Goal: Information Seeking & Learning: Stay updated

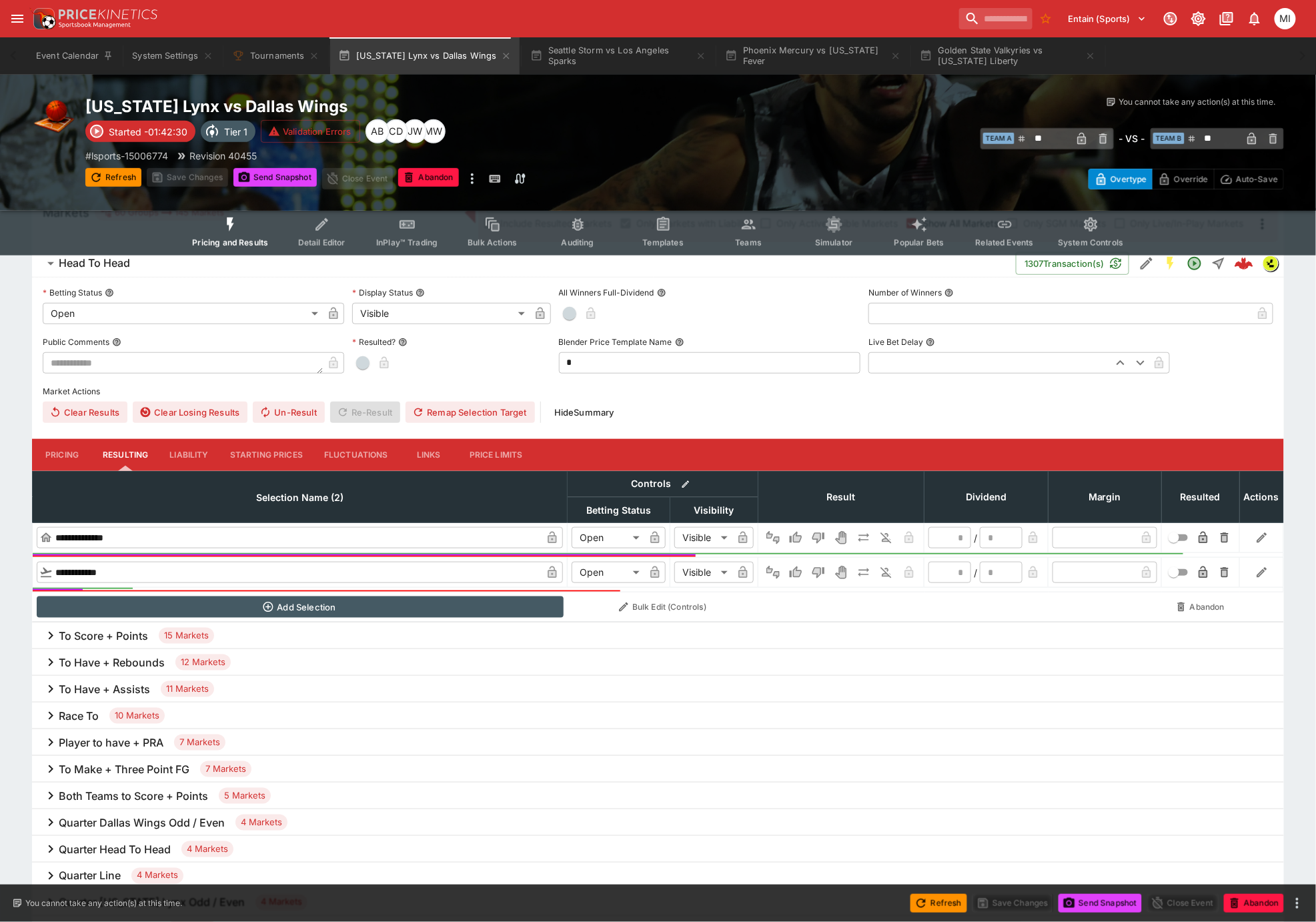
scroll to position [370, 0]
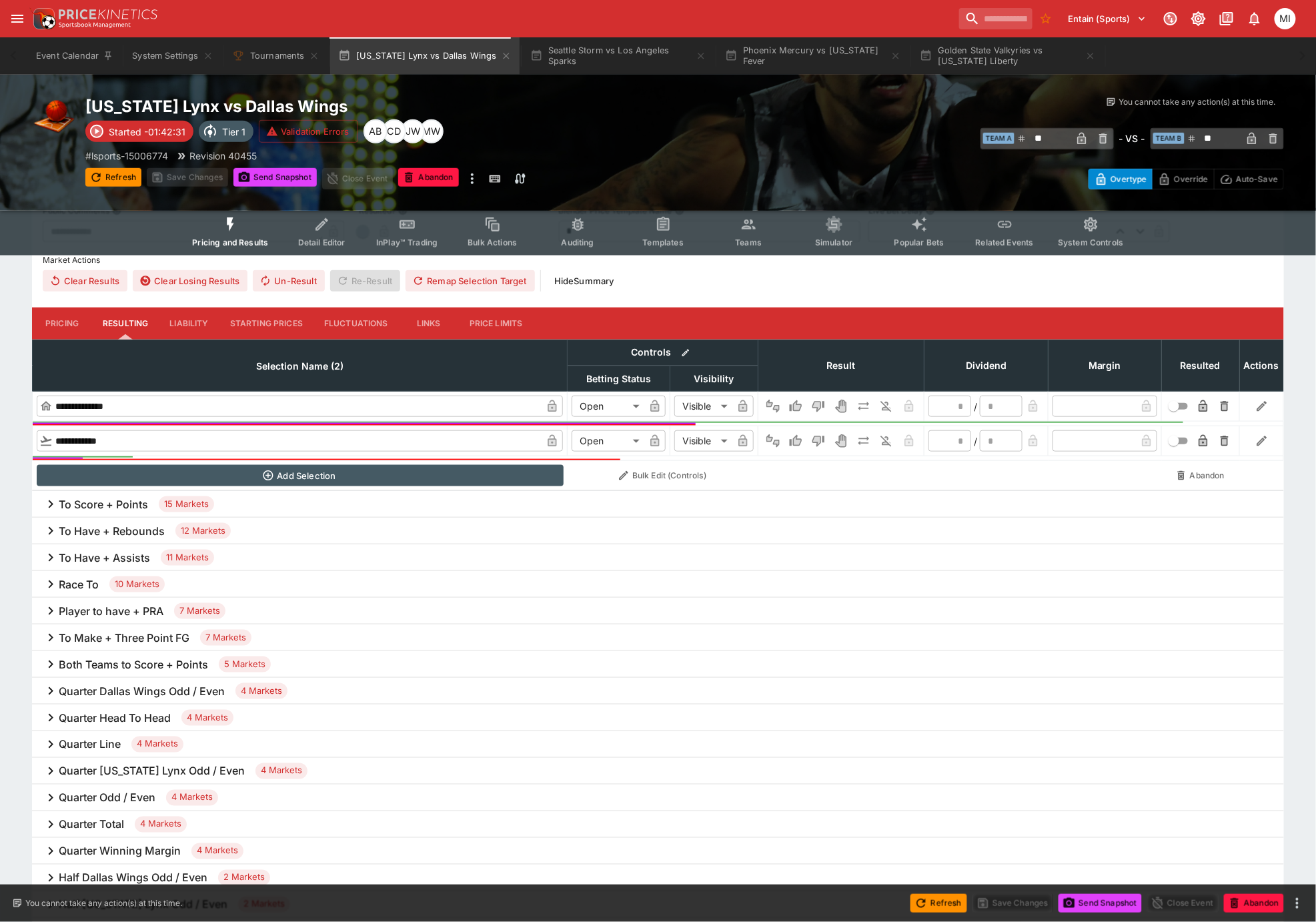
click at [135, 640] on h6 "To Make + Three Point FG" at bounding box center [124, 637] width 131 height 14
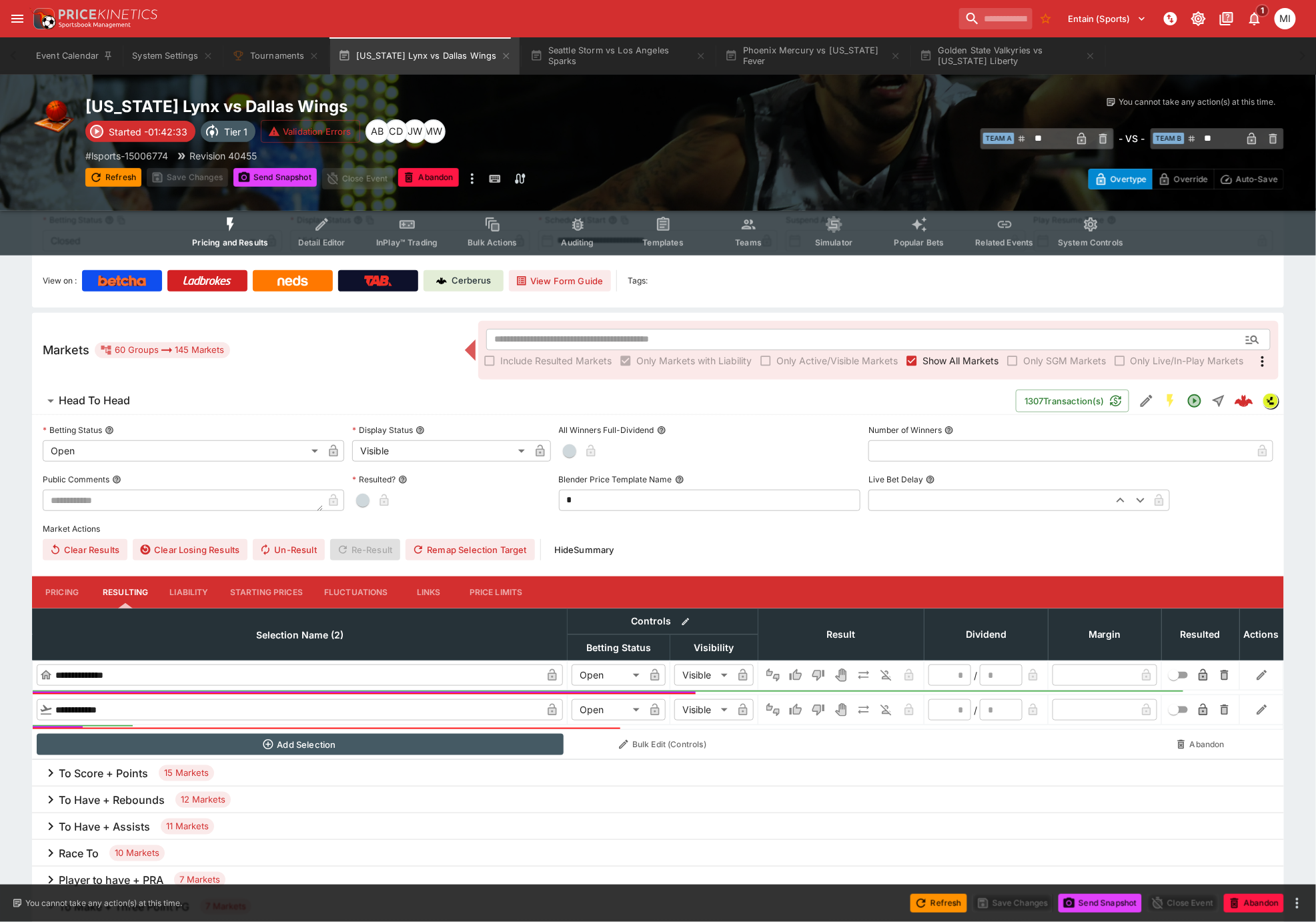
scroll to position [33, 0]
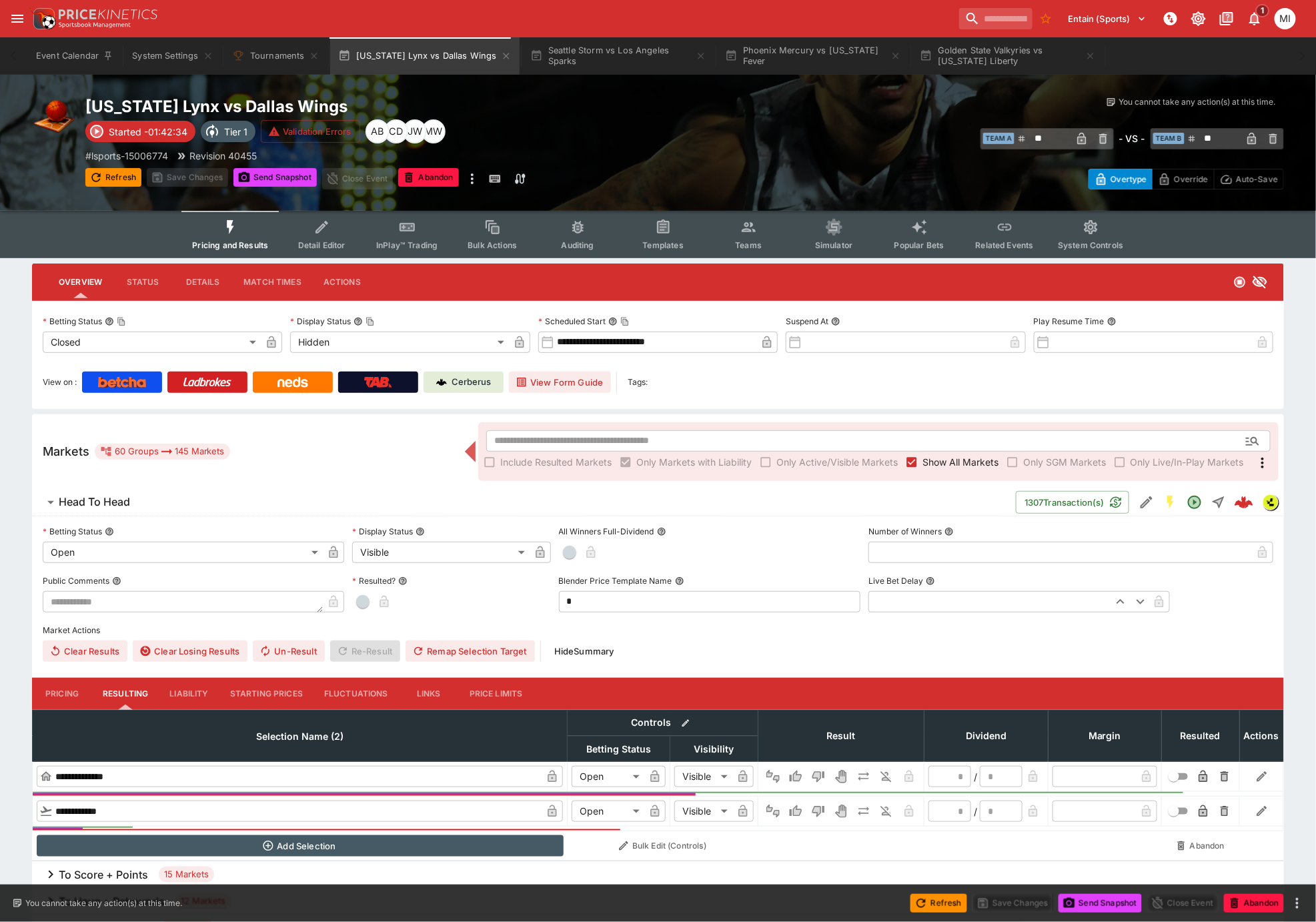
click at [944, 472] on div "​ Include Resulted Markets Only Markets with Liability Only Active/Visible Mark…" at bounding box center [879, 451] width 801 height 59
click at [943, 460] on span "Show All Markets" at bounding box center [961, 461] width 76 height 14
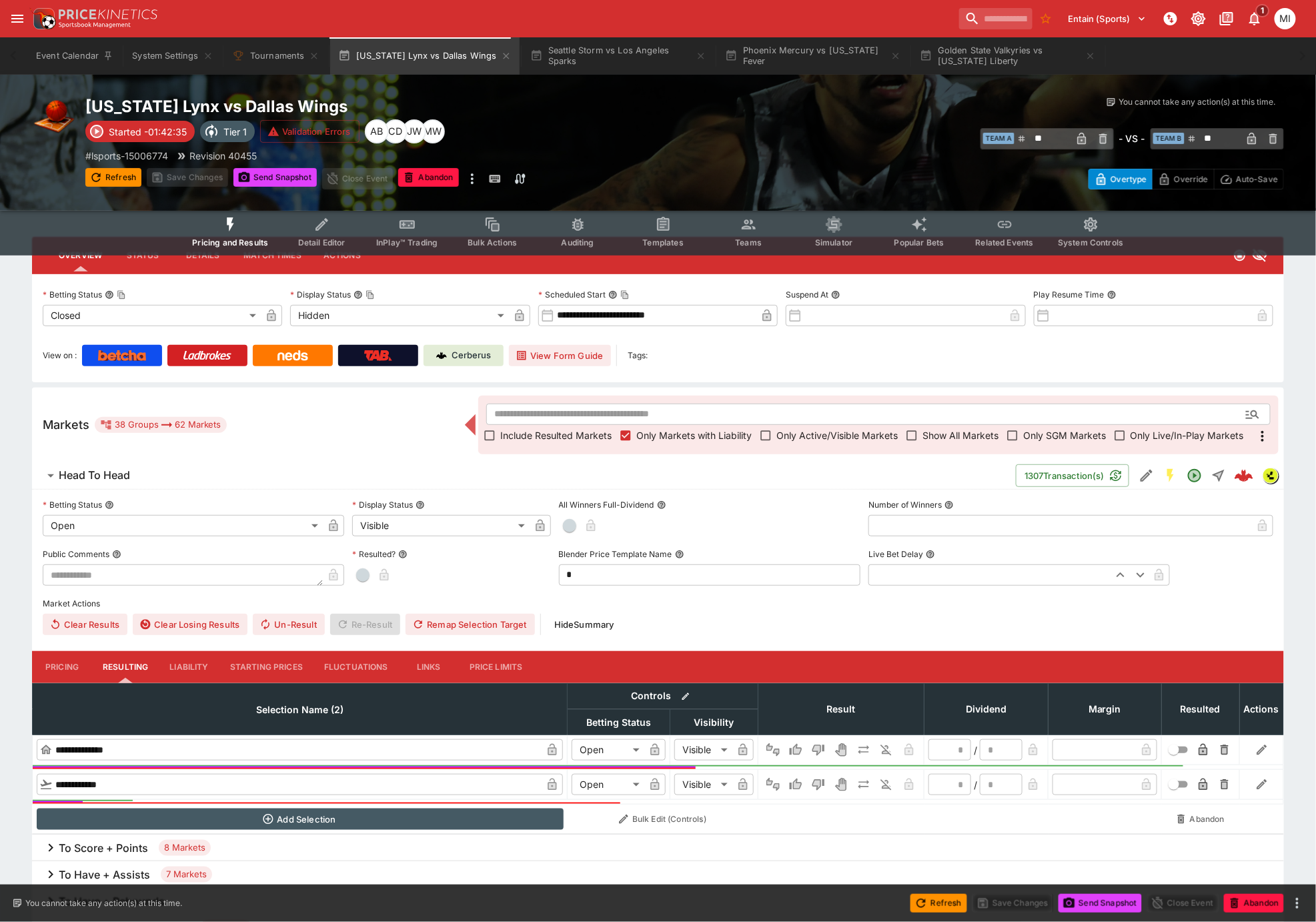
scroll to position [404, 0]
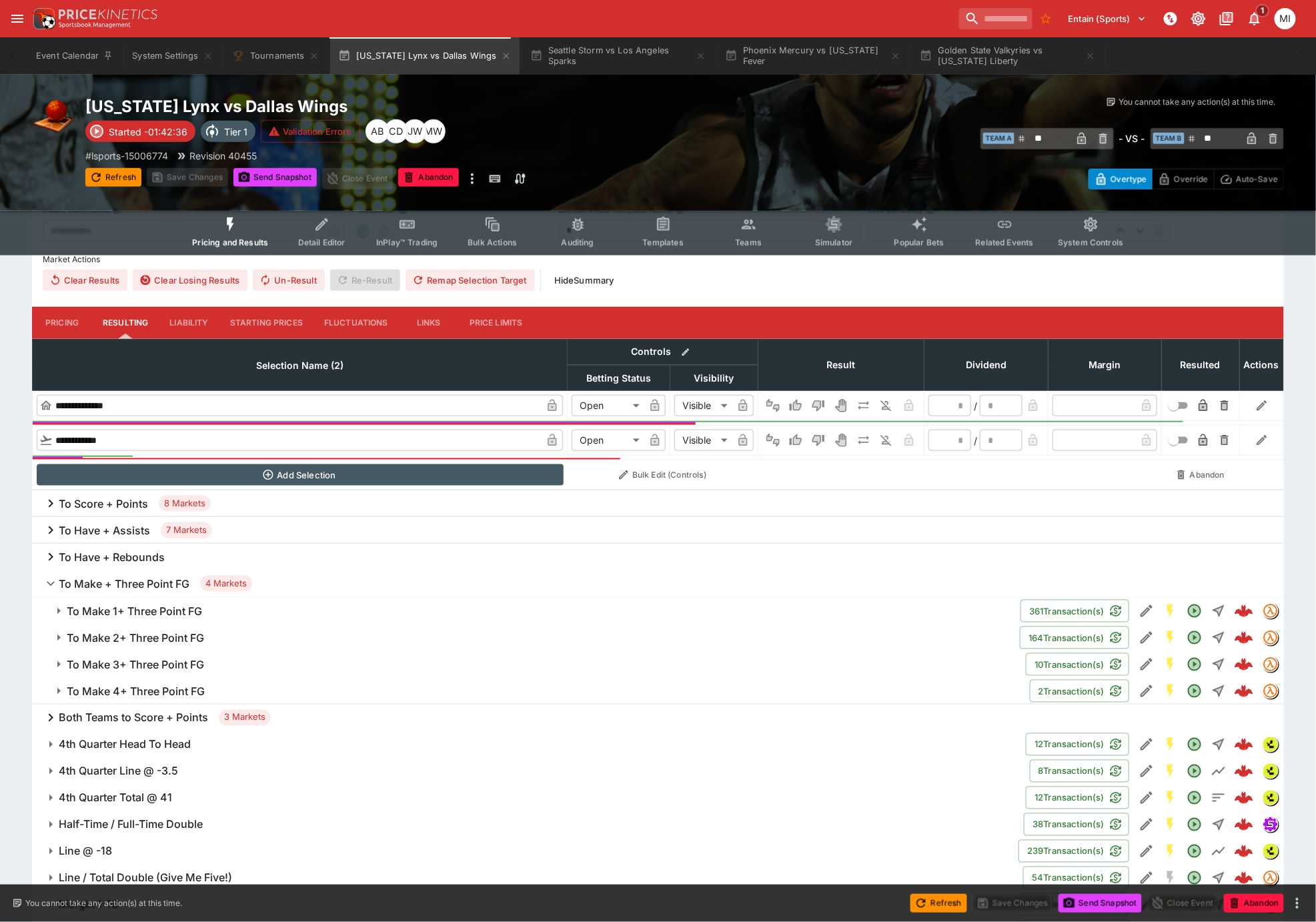
click at [159, 604] on h6 "To Make 1+ Three Point FG" at bounding box center [135, 611] width 135 height 14
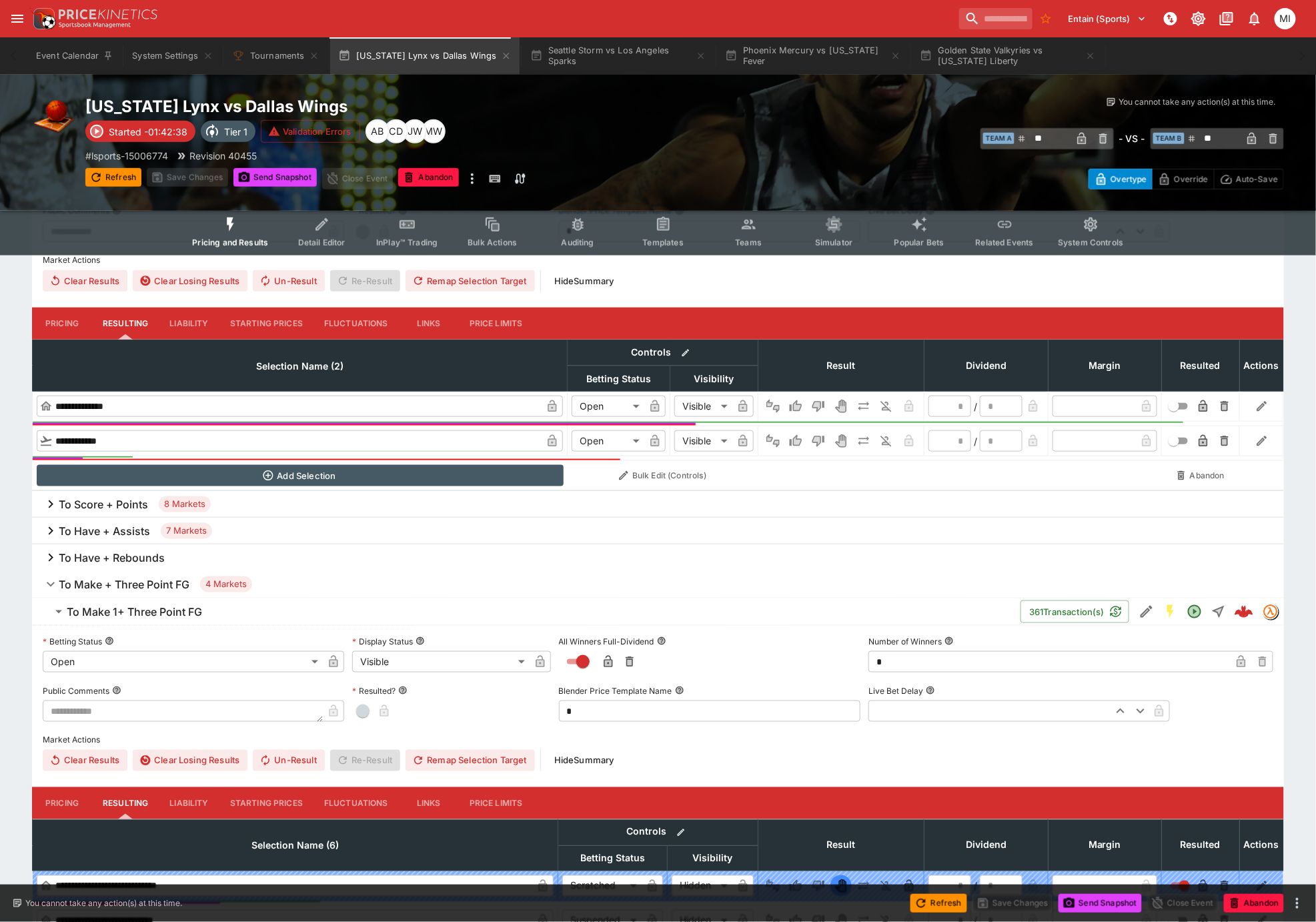
scroll to position [741, 0]
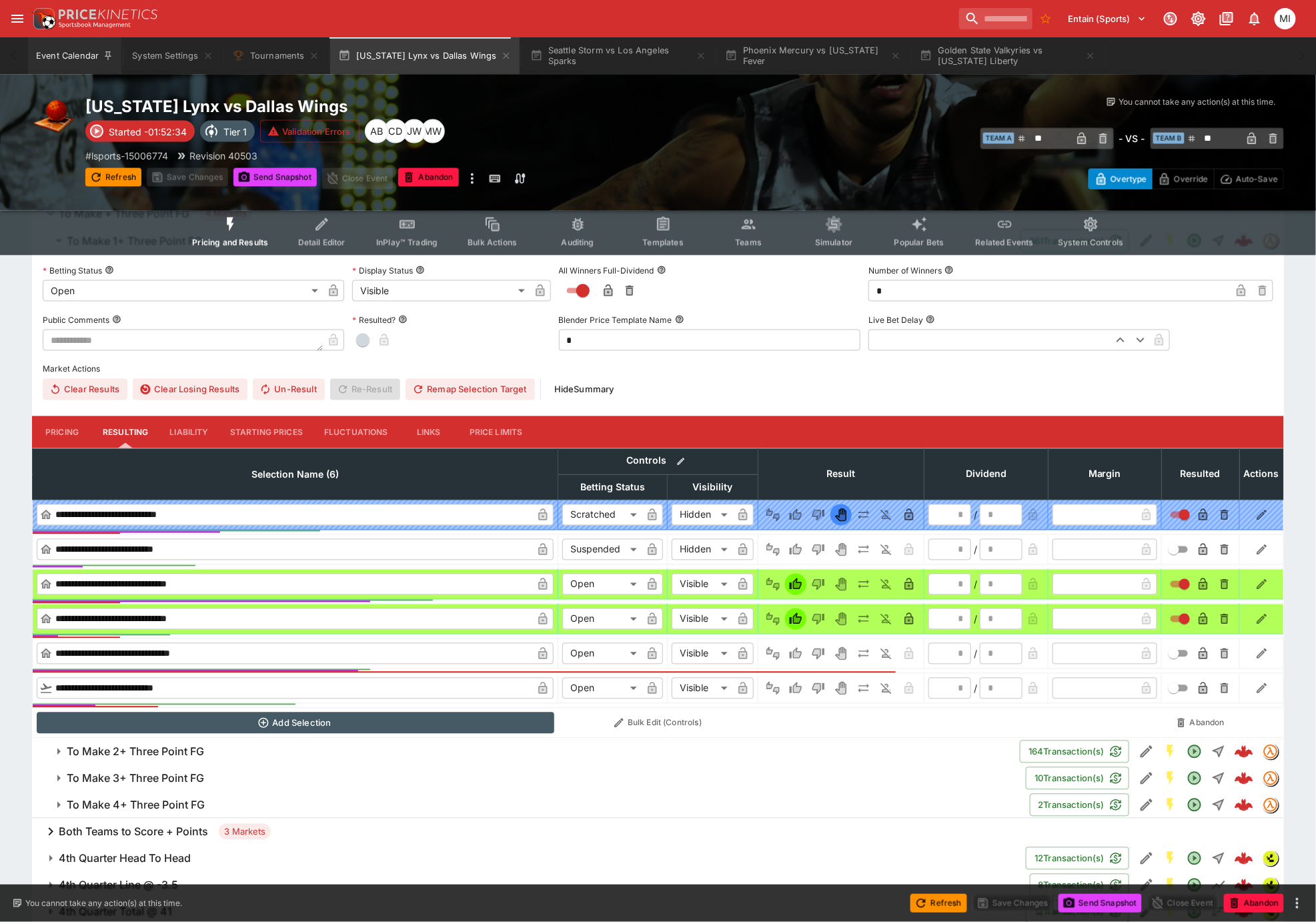
type input "**"
type input "**********"
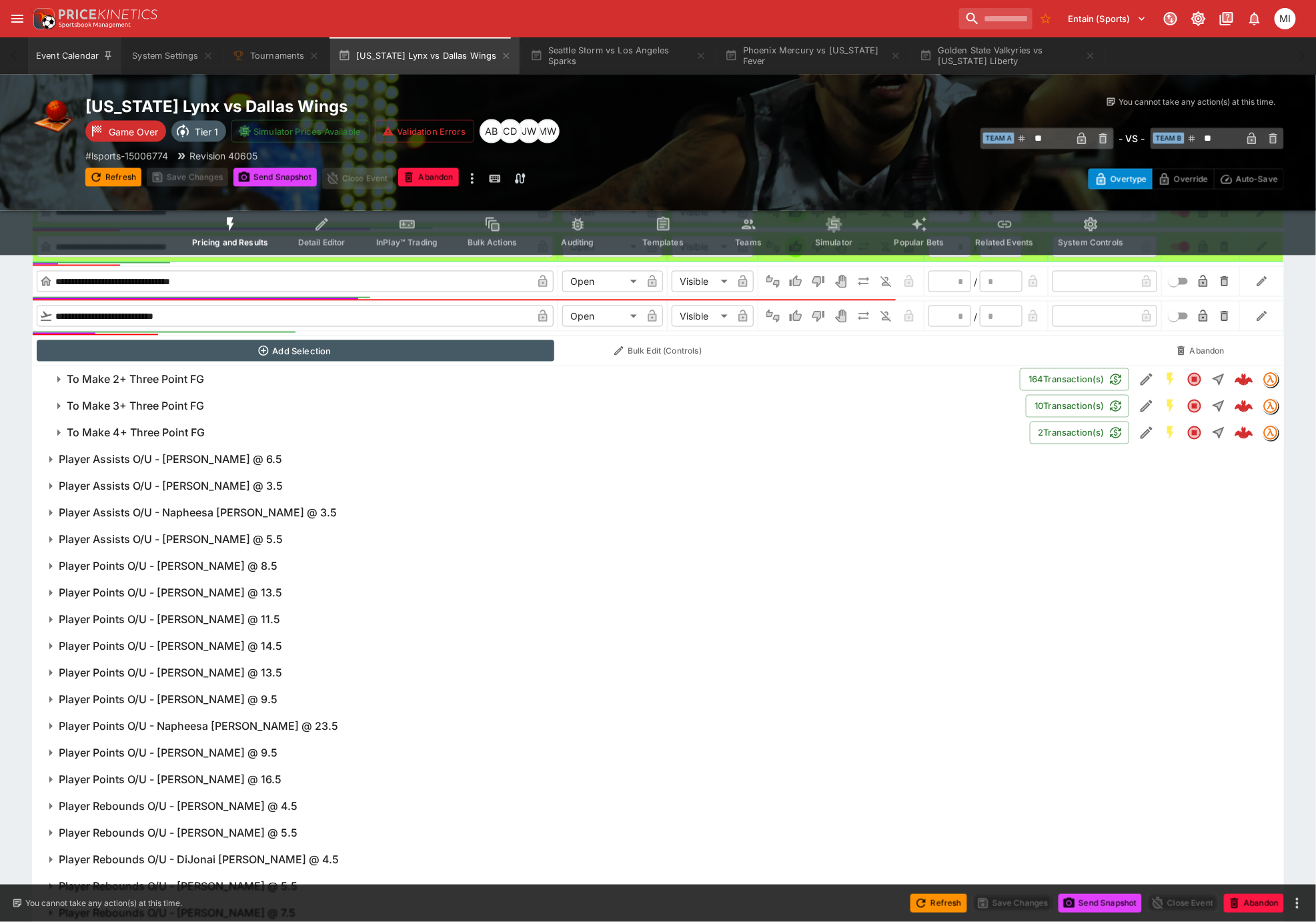
type input "*"
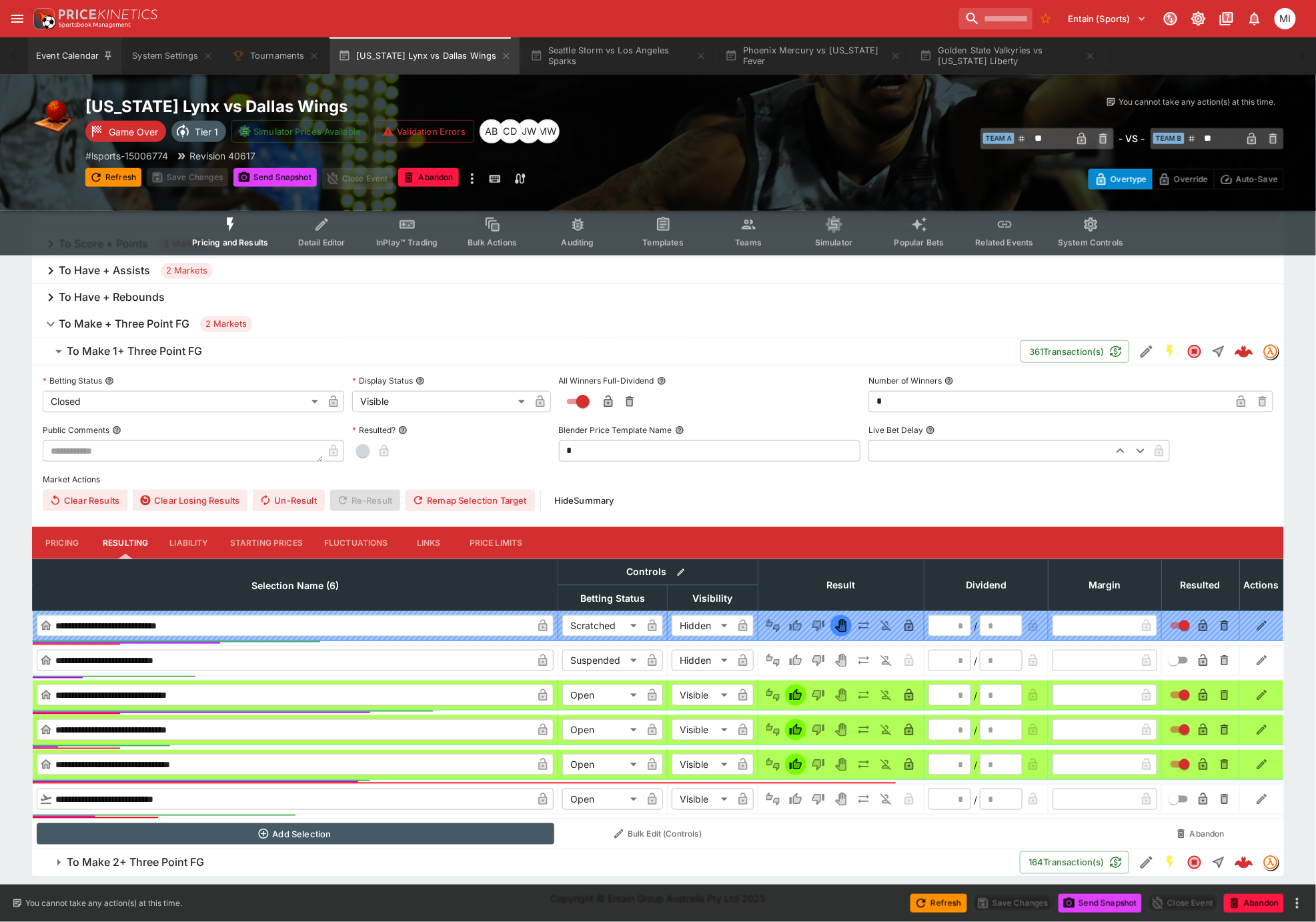
scroll to position [257, 0]
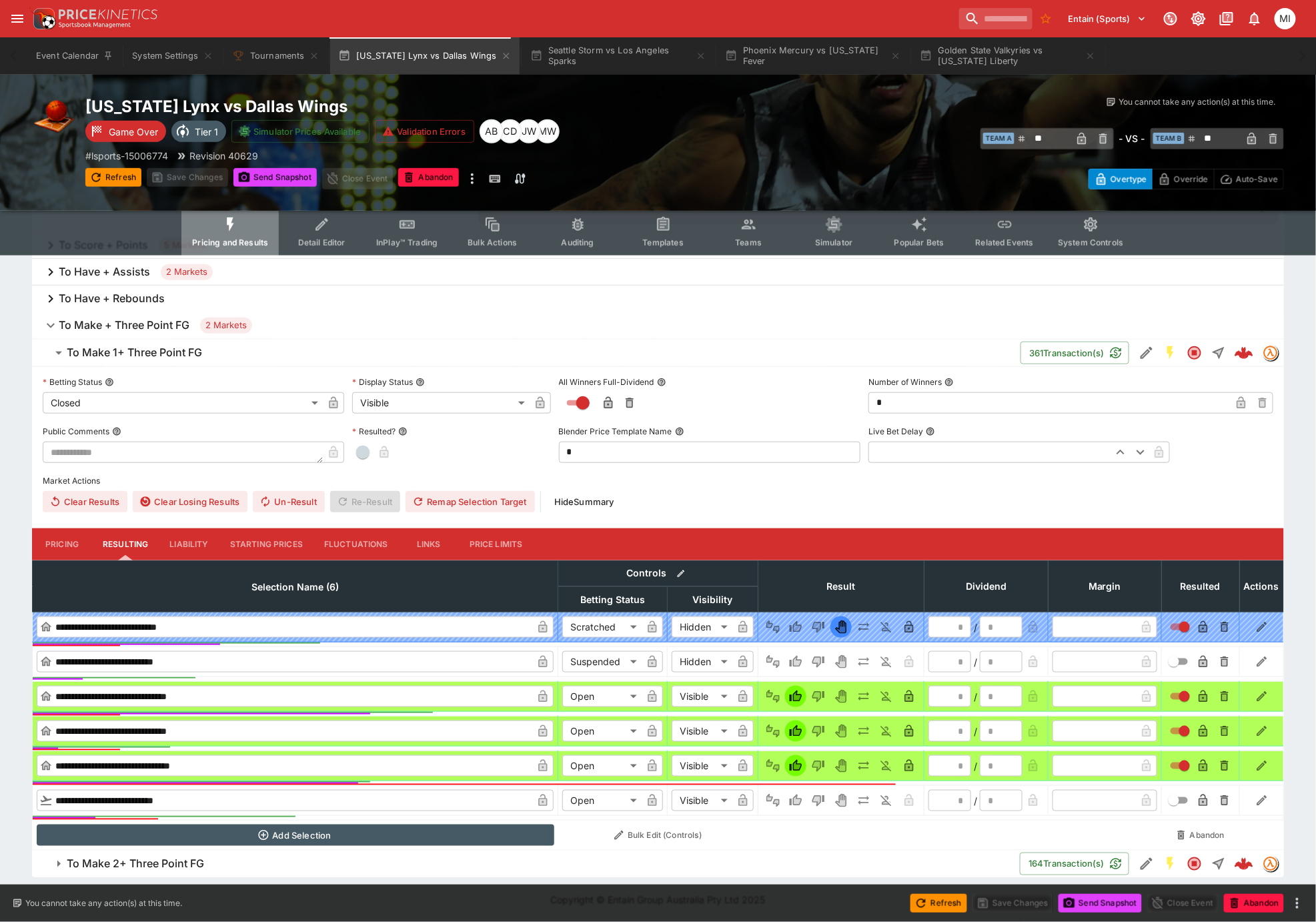
click at [235, 238] on span "Pricing and Results" at bounding box center [230, 242] width 76 height 10
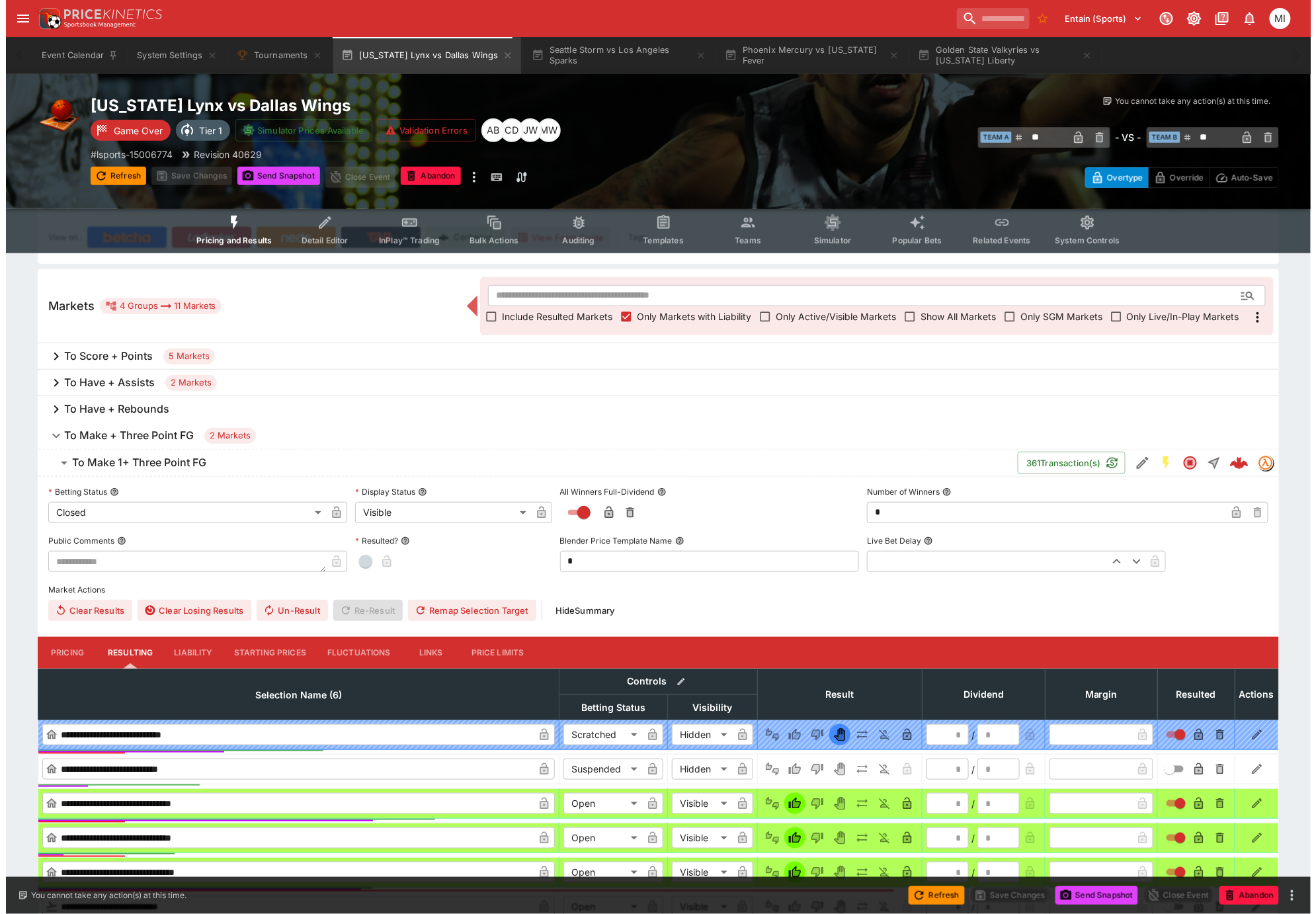
scroll to position [0, 0]
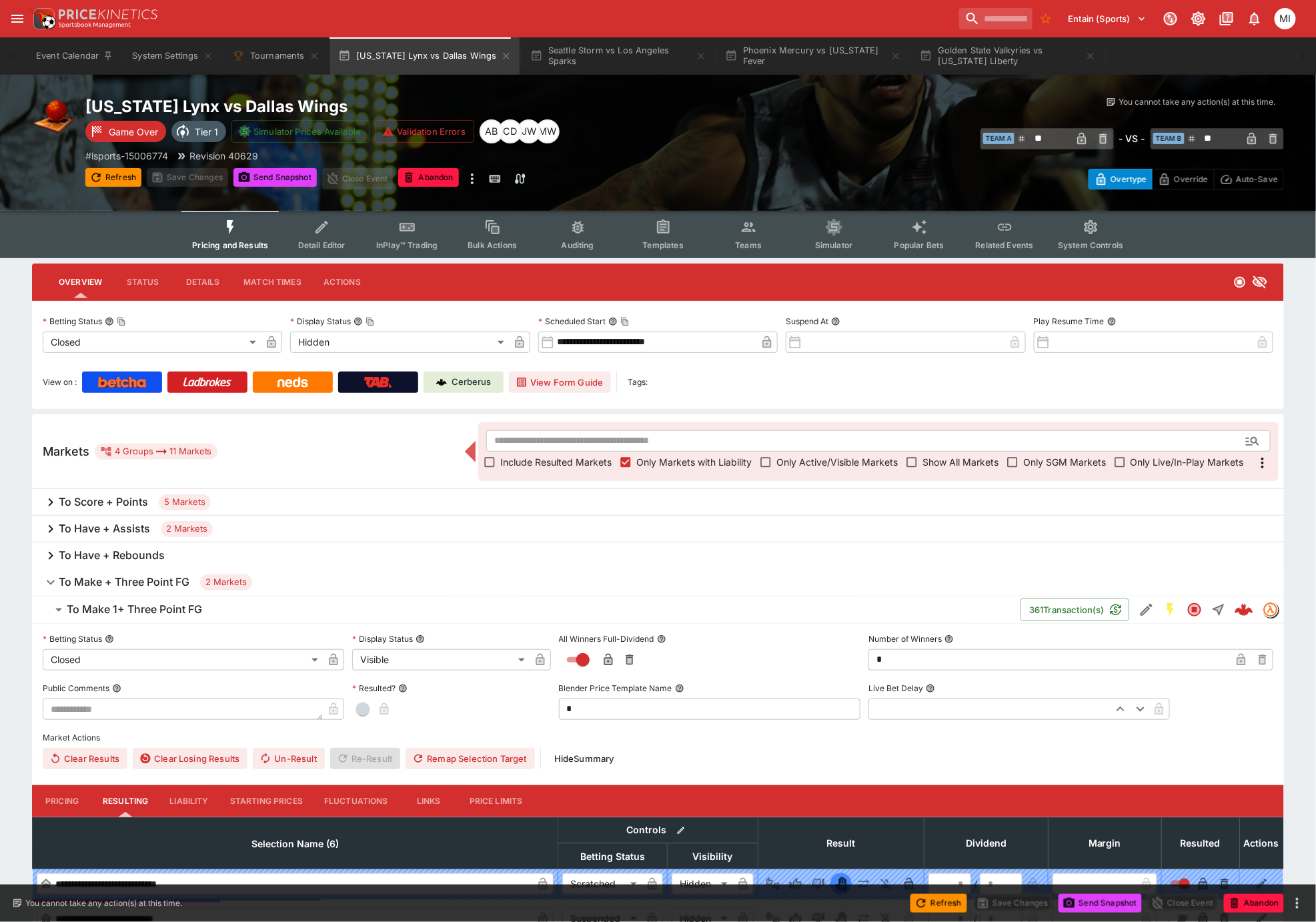
click at [956, 465] on span "Show All Markets" at bounding box center [961, 461] width 76 height 14
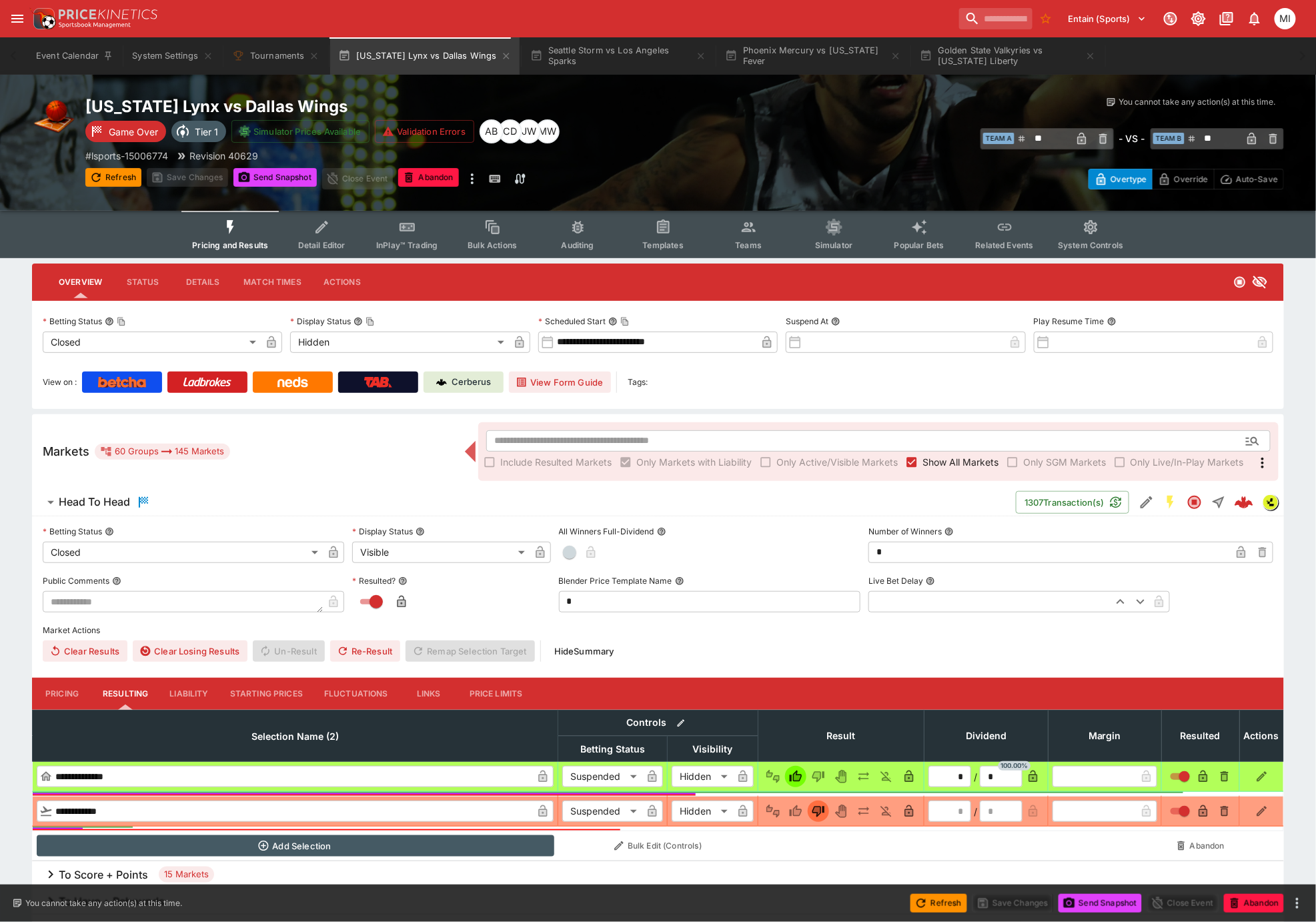
click at [948, 456] on span "Show All Markets" at bounding box center [961, 461] width 76 height 14
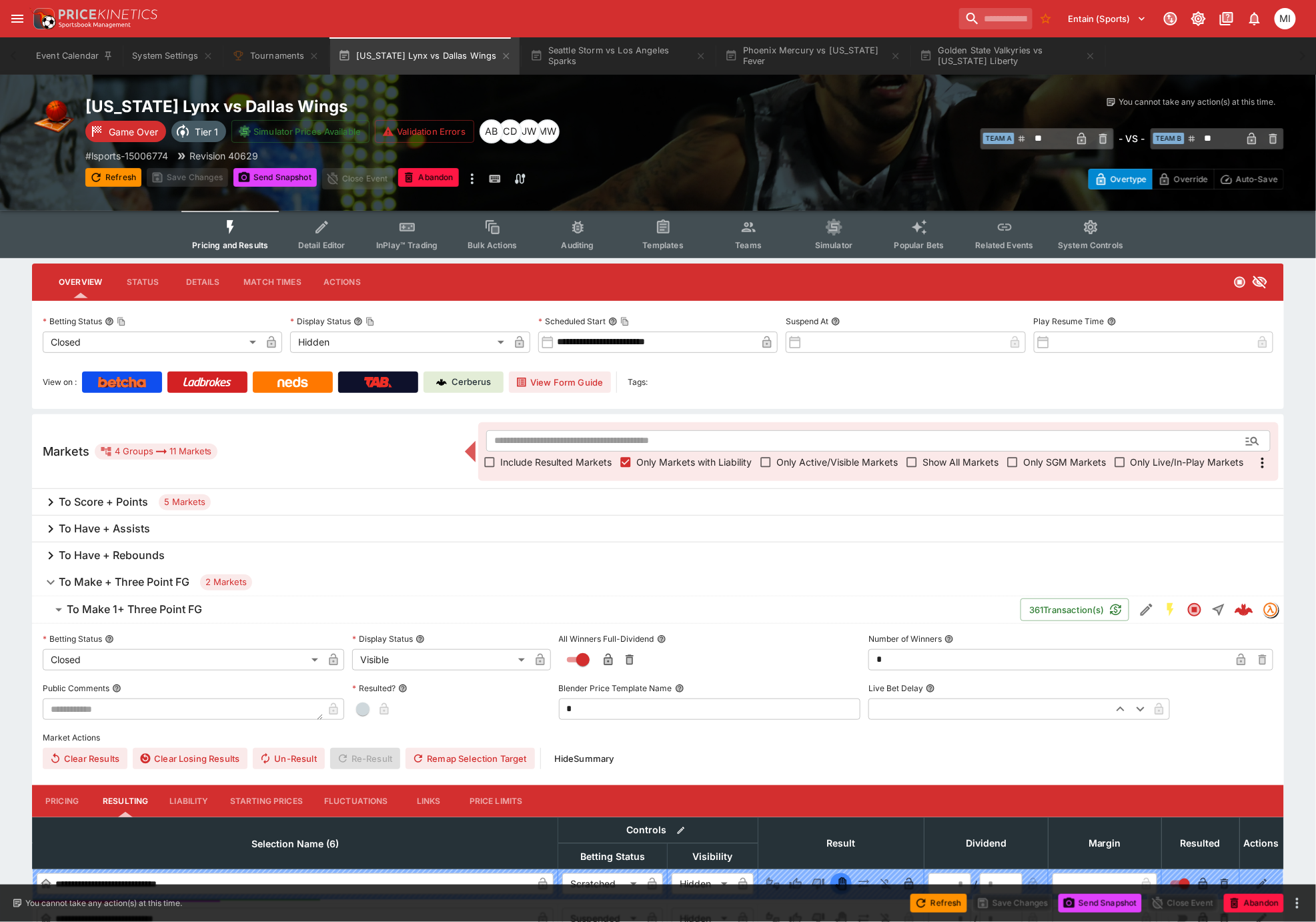
click at [122, 579] on h6 "To Make + Three Point FG" at bounding box center [124, 581] width 131 height 14
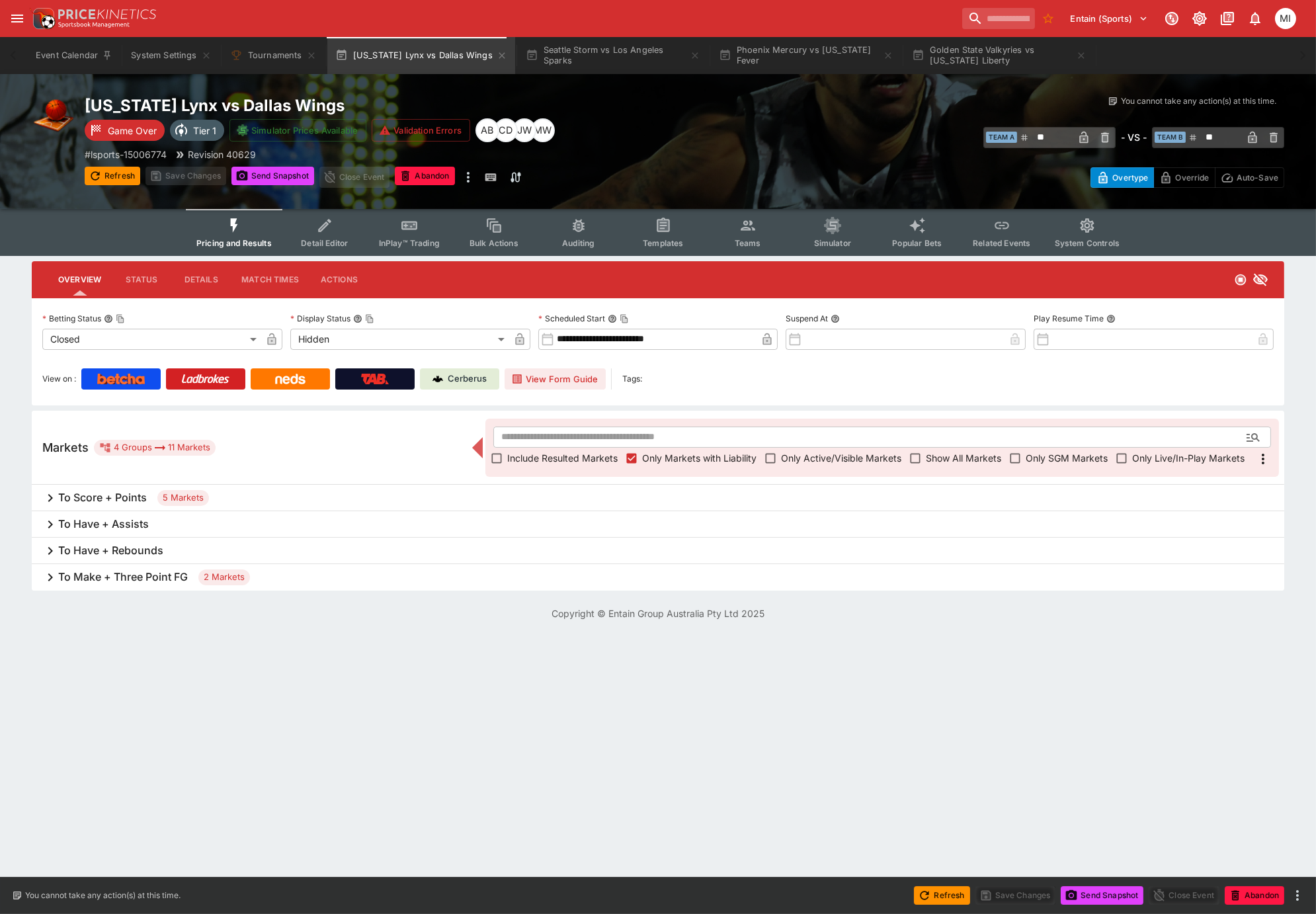
click at [106, 576] on h6 "To Make + Three Point FG" at bounding box center [123, 576] width 130 height 14
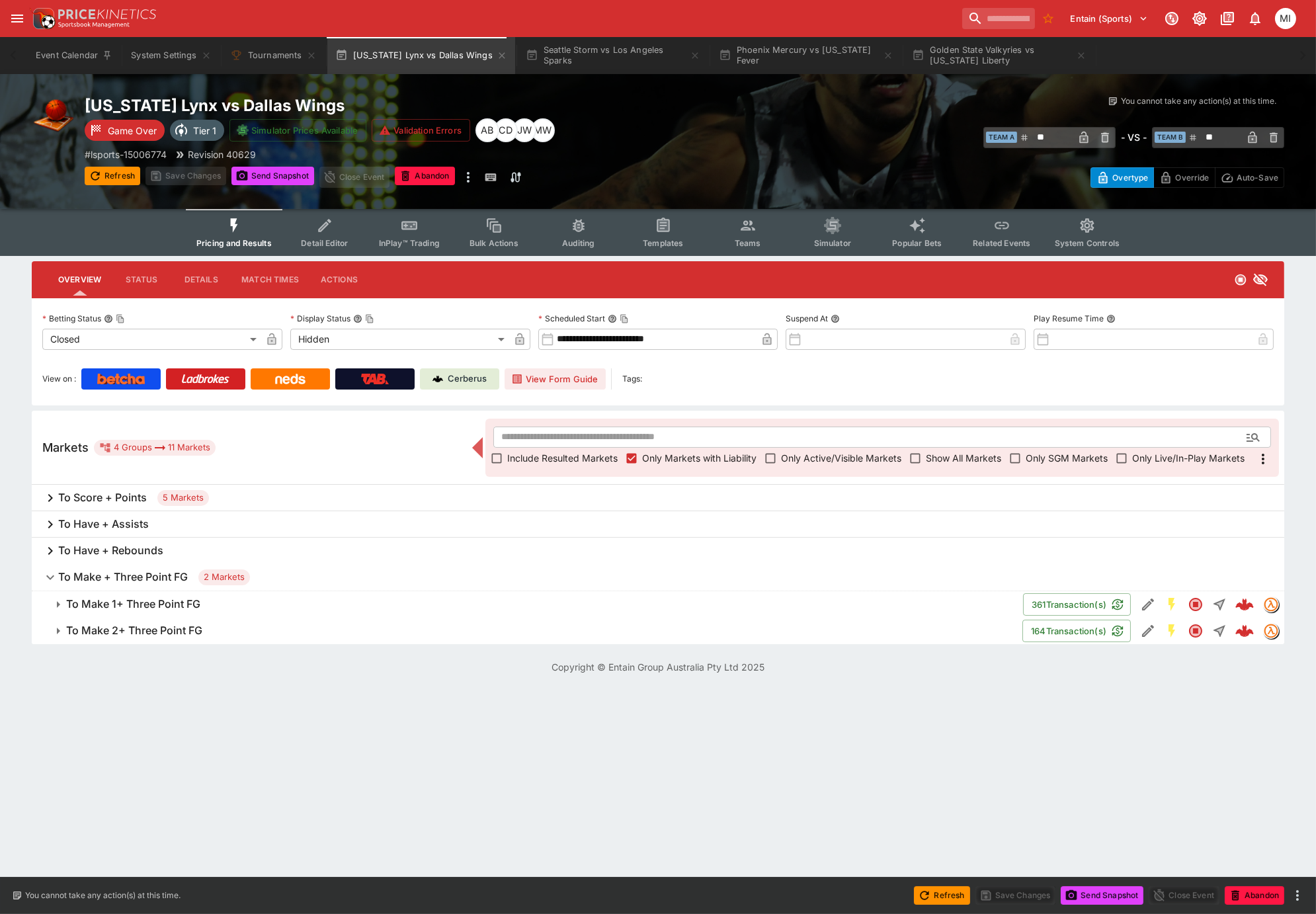
click at [118, 543] on h6 "To Have + Rebounds" at bounding box center [111, 550] width 105 height 14
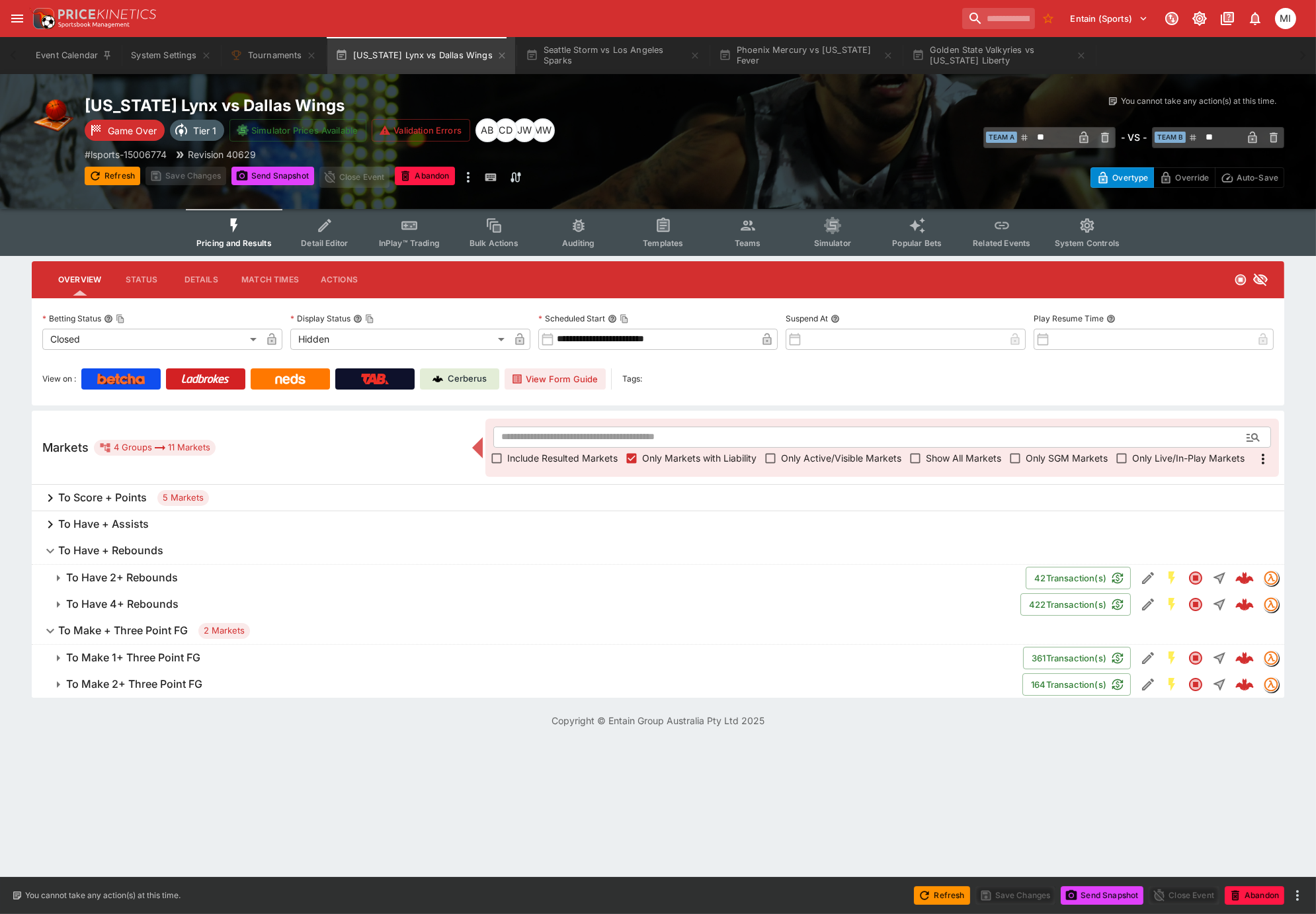
click at [113, 524] on h6 "To Have + Assists" at bounding box center [104, 524] width 91 height 14
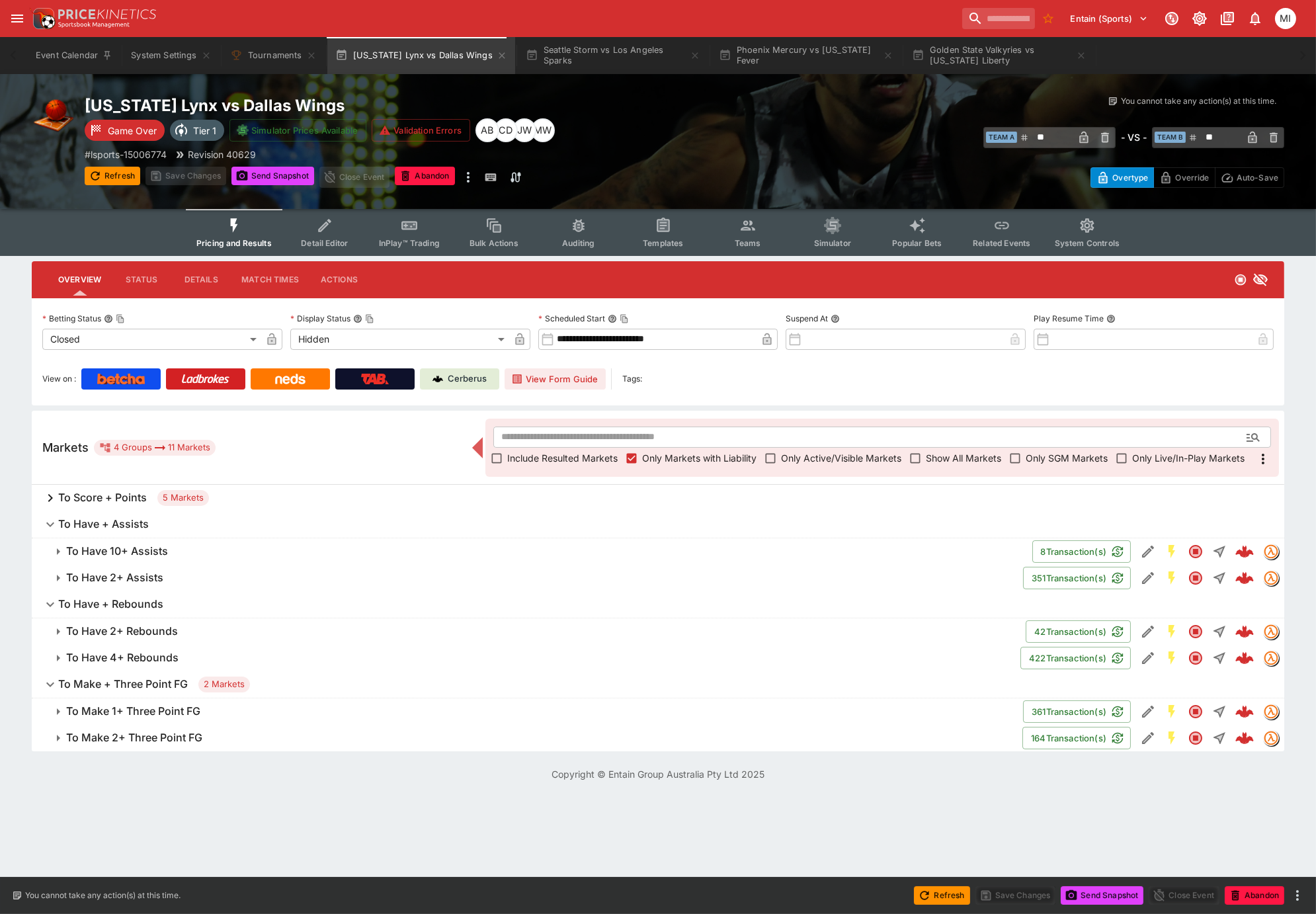
click at [112, 493] on h6 "To Score + Points" at bounding box center [102, 497] width 89 height 14
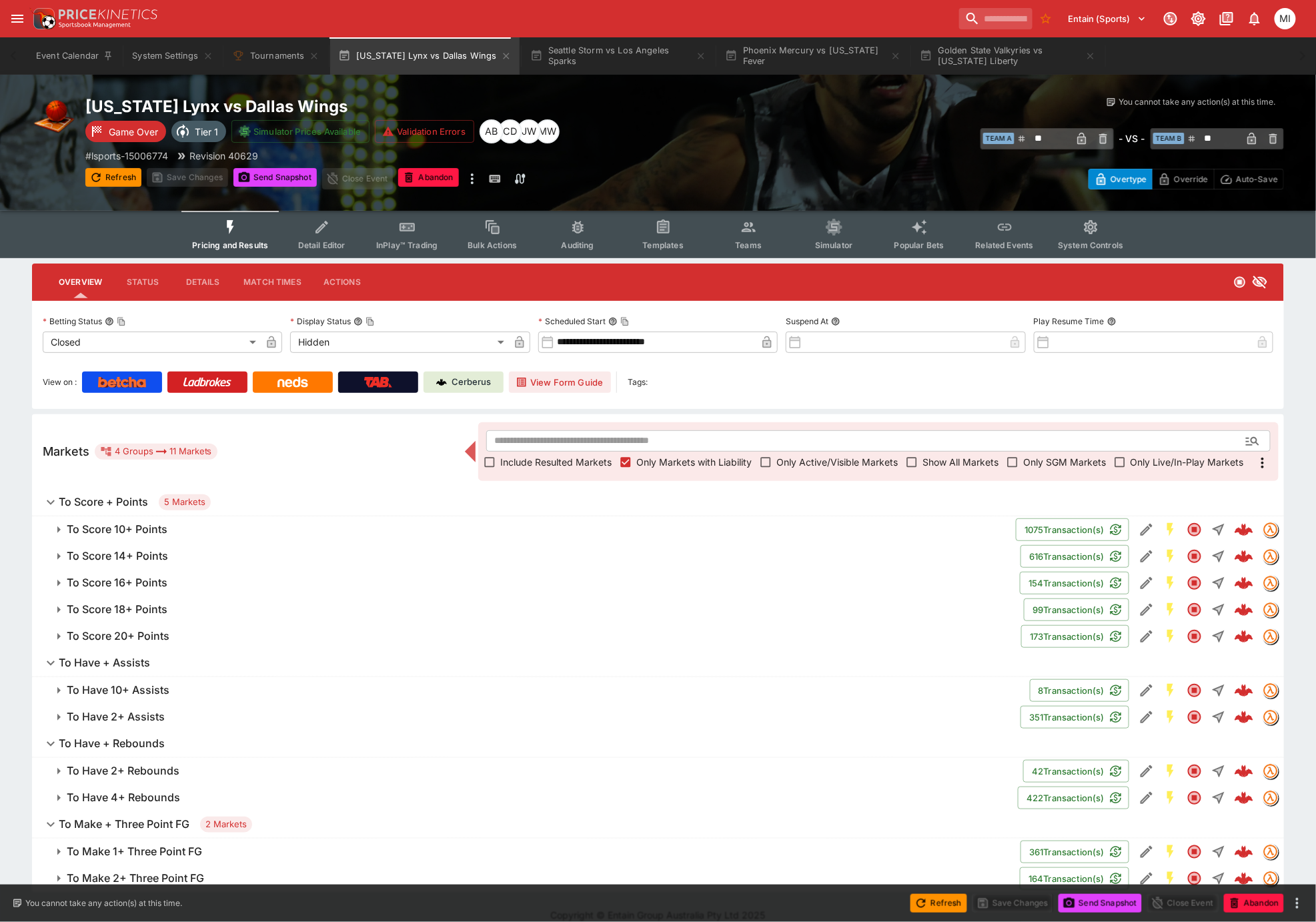
click at [113, 498] on h6 "To Score + Points" at bounding box center [103, 501] width 90 height 14
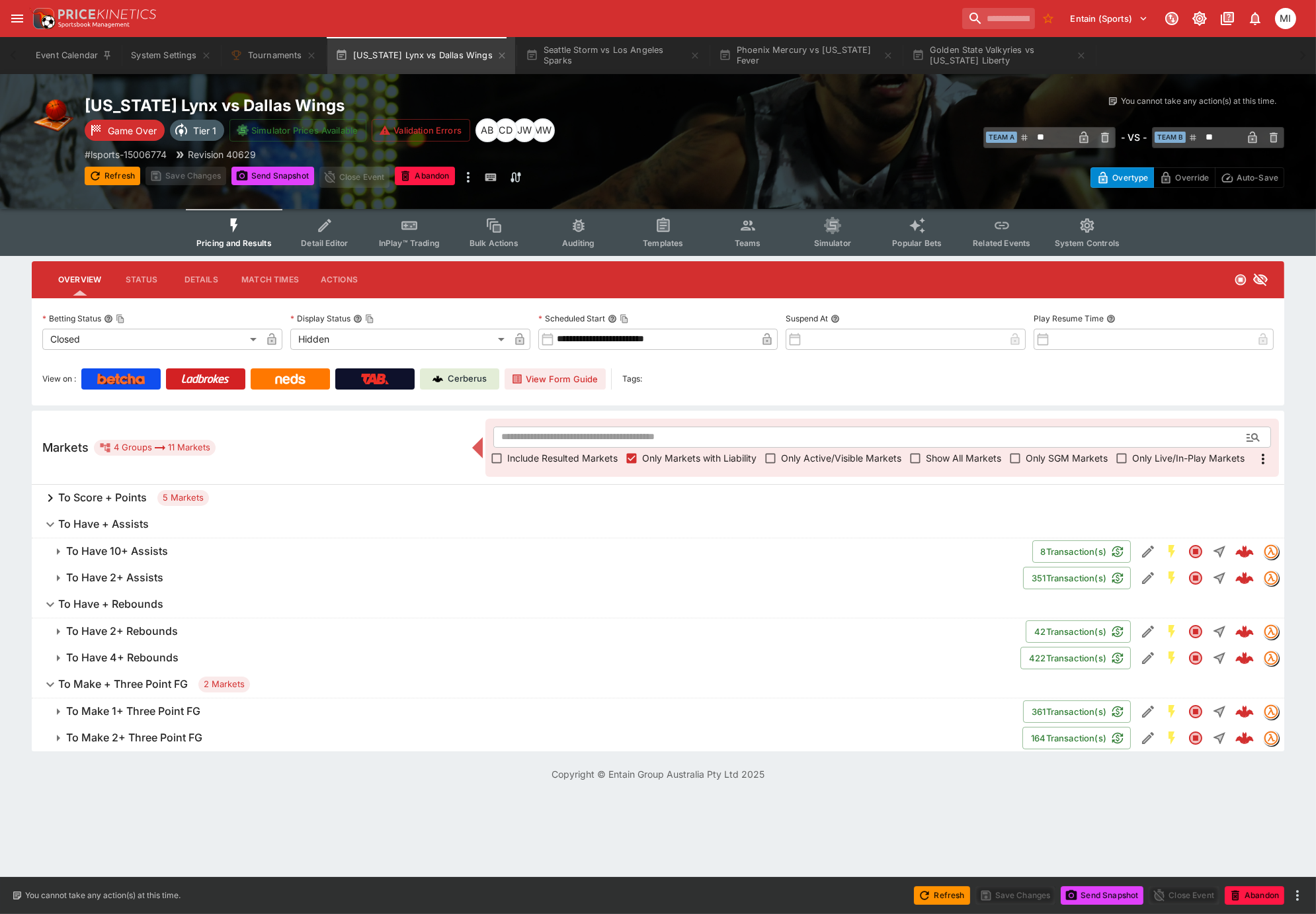
click at [115, 523] on h6 "To Have + Assists" at bounding box center [104, 524] width 91 height 14
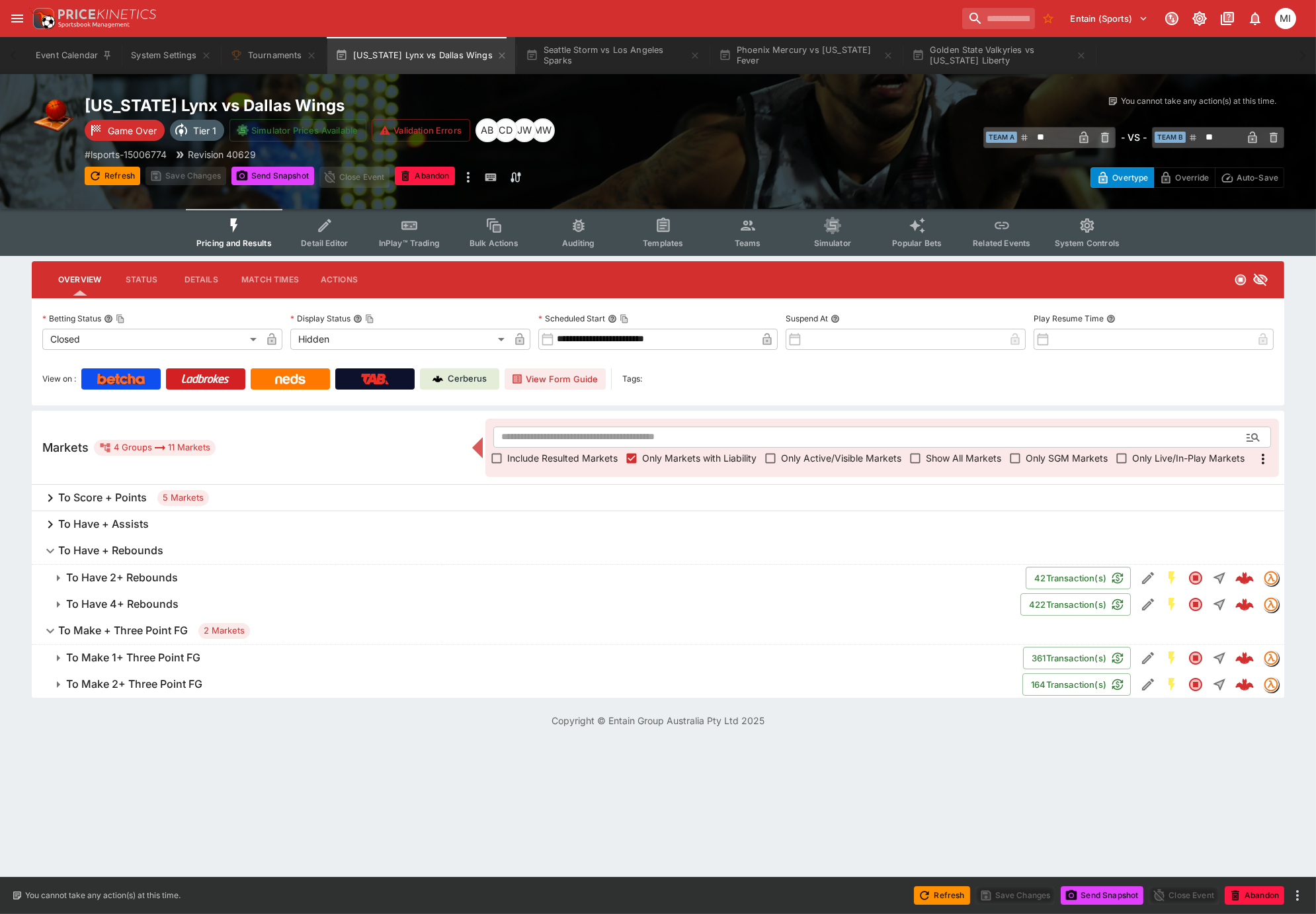
click at [115, 547] on h6 "To Have + Rebounds" at bounding box center [111, 550] width 105 height 14
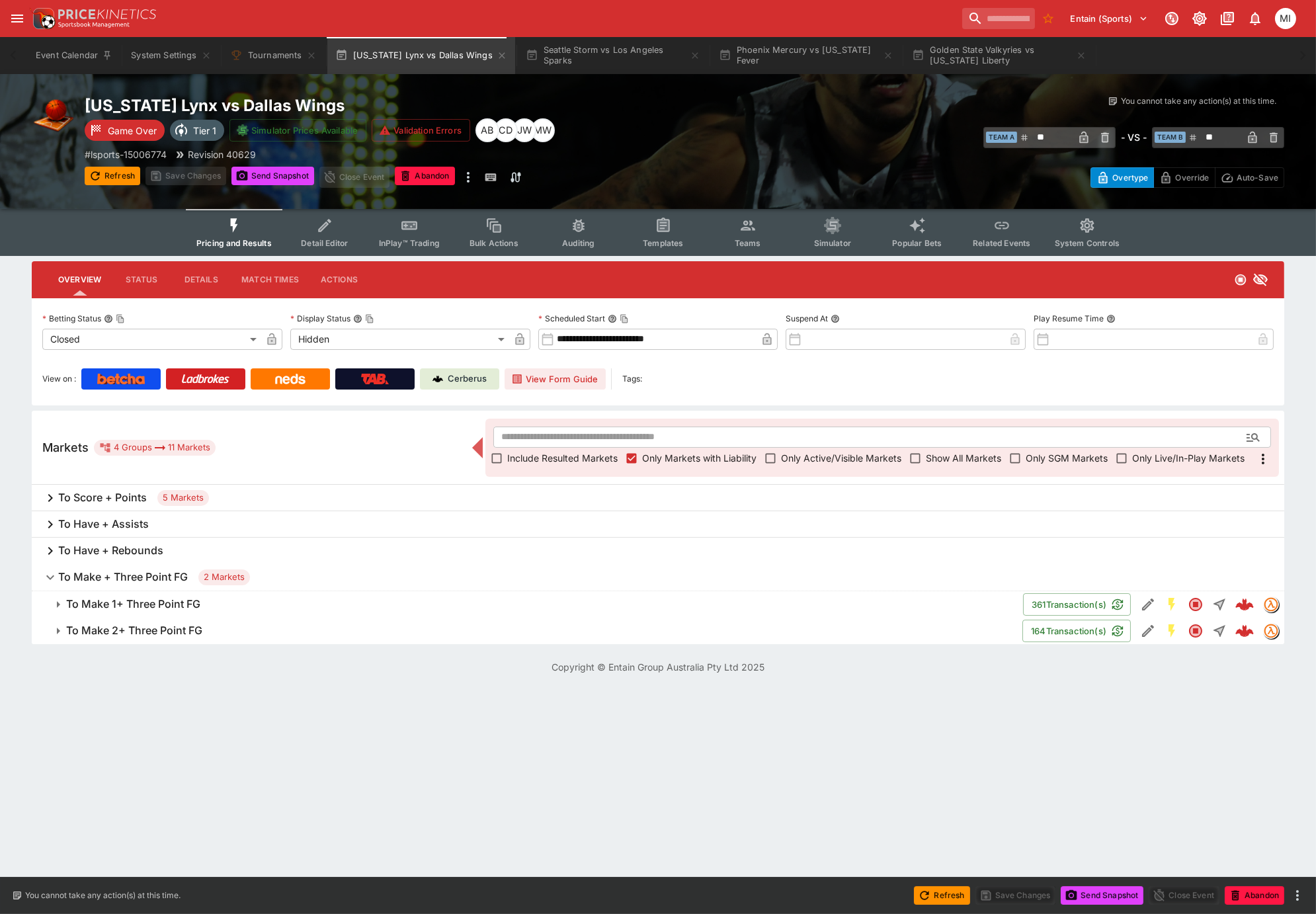
click at [118, 574] on h6 "To Make + Three Point FG" at bounding box center [123, 576] width 130 height 14
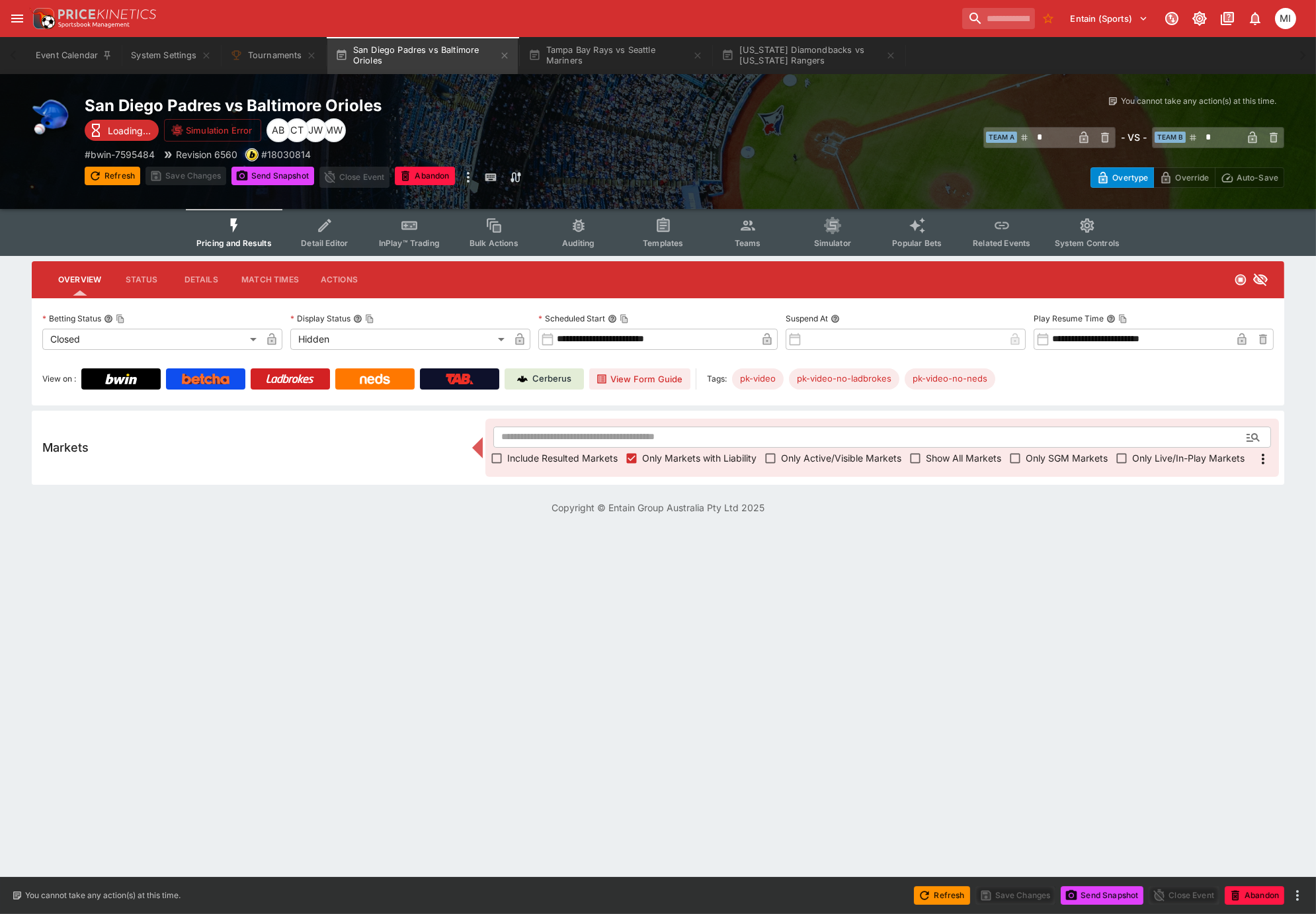
click at [927, 460] on span "Show All Markets" at bounding box center [963, 457] width 75 height 14
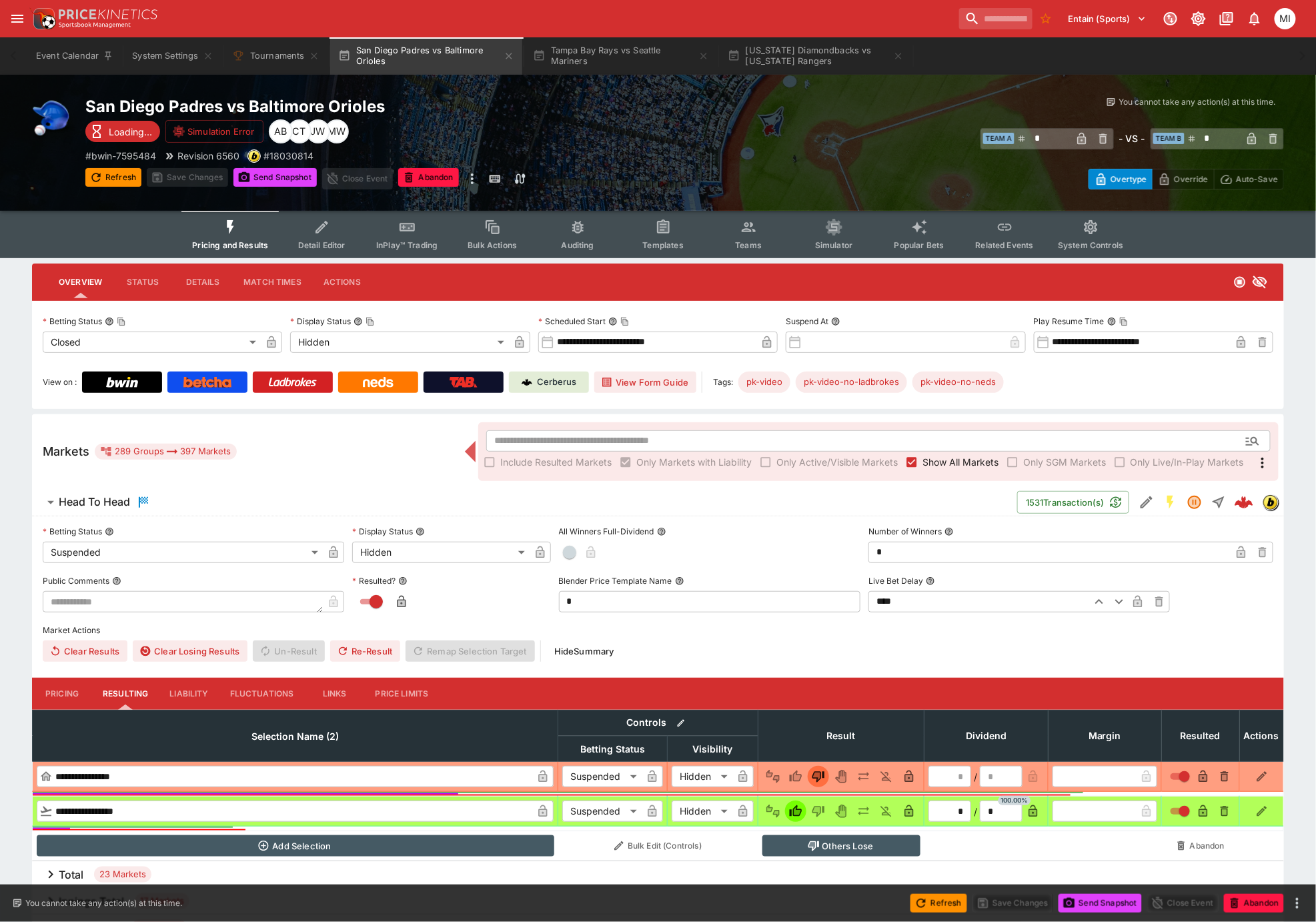
click at [944, 464] on span "Show All Markets" at bounding box center [961, 461] width 76 height 14
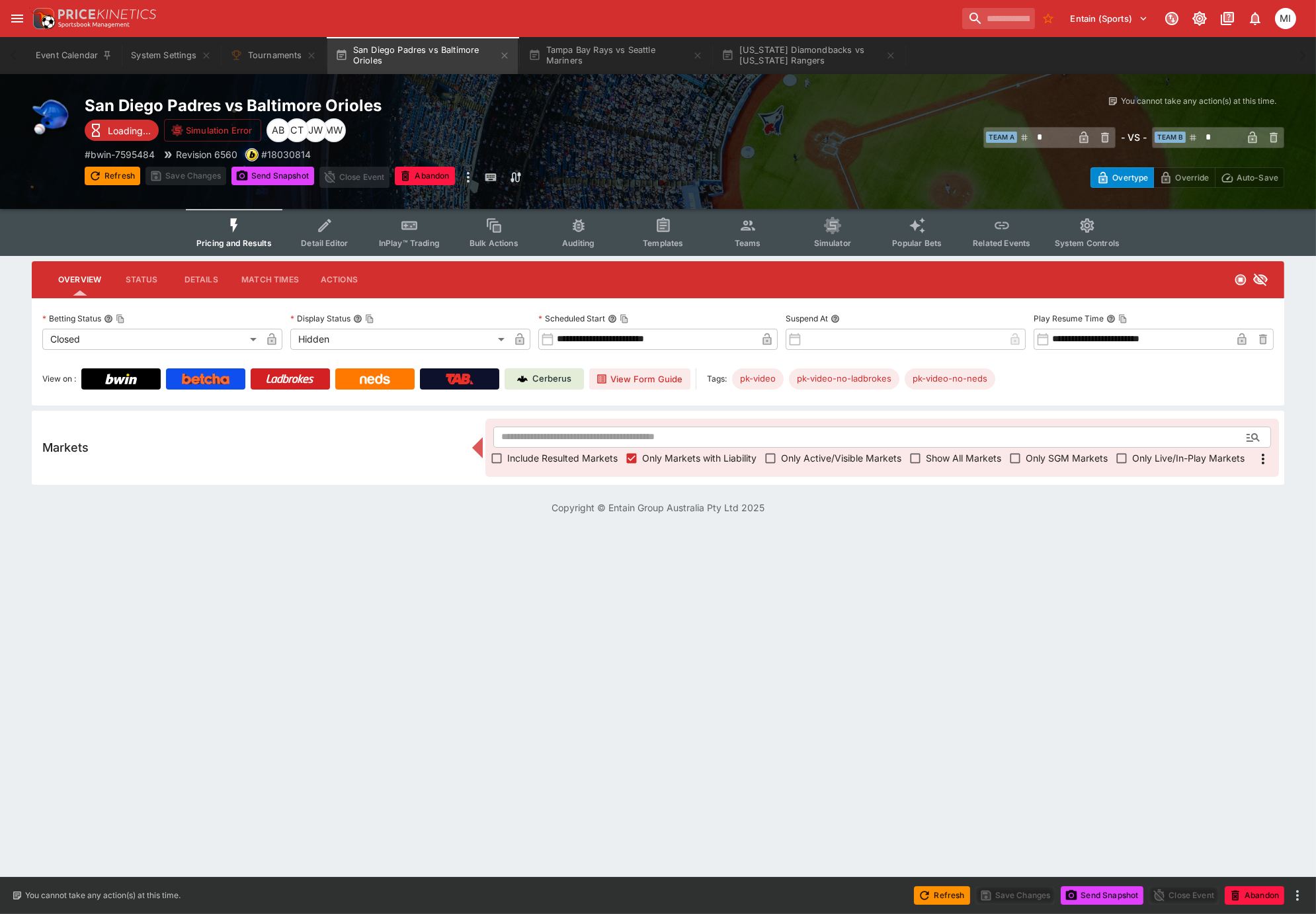
click at [936, 460] on span "Show All Markets" at bounding box center [963, 457] width 75 height 14
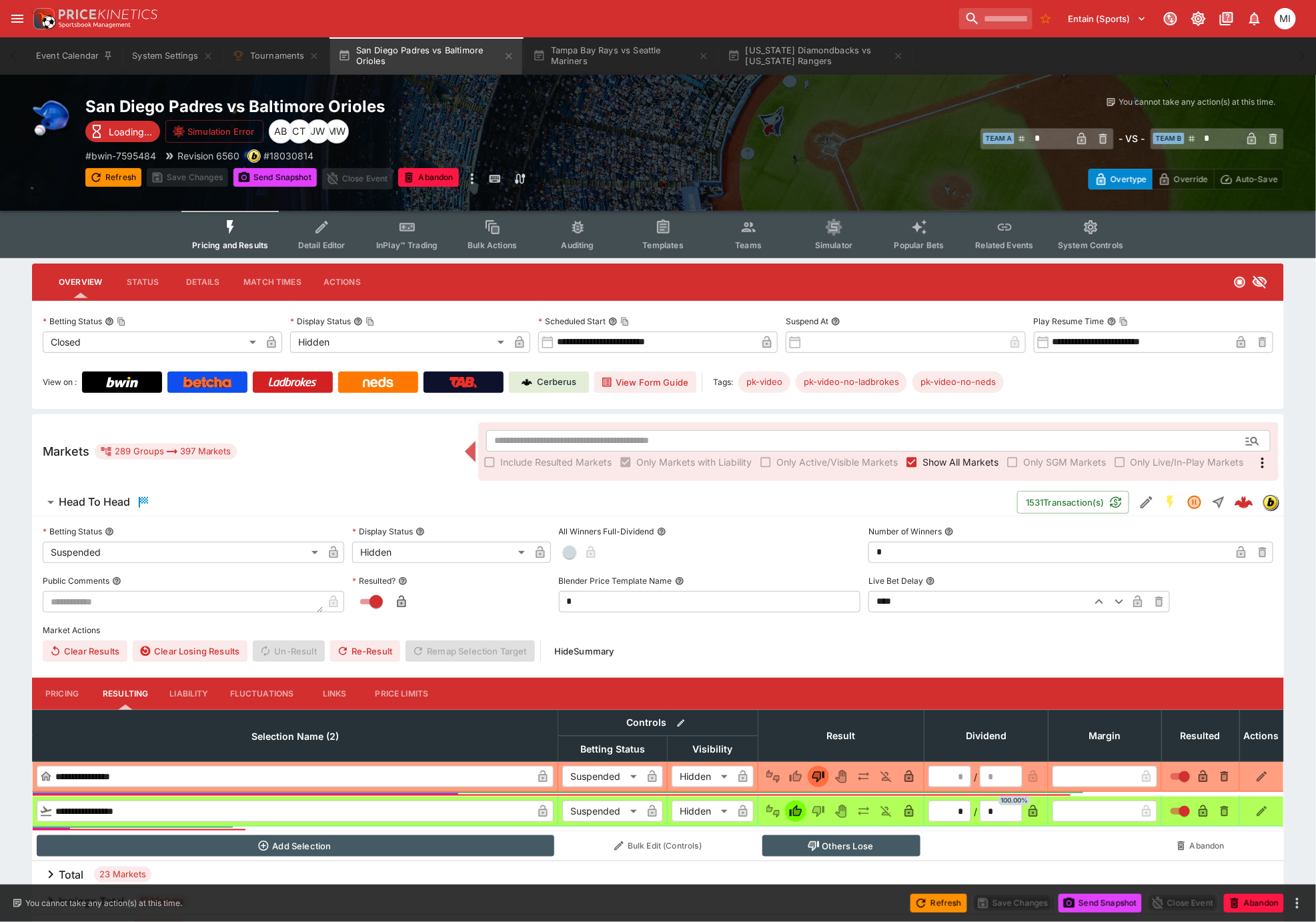
click at [940, 460] on span "Show All Markets" at bounding box center [961, 461] width 76 height 14
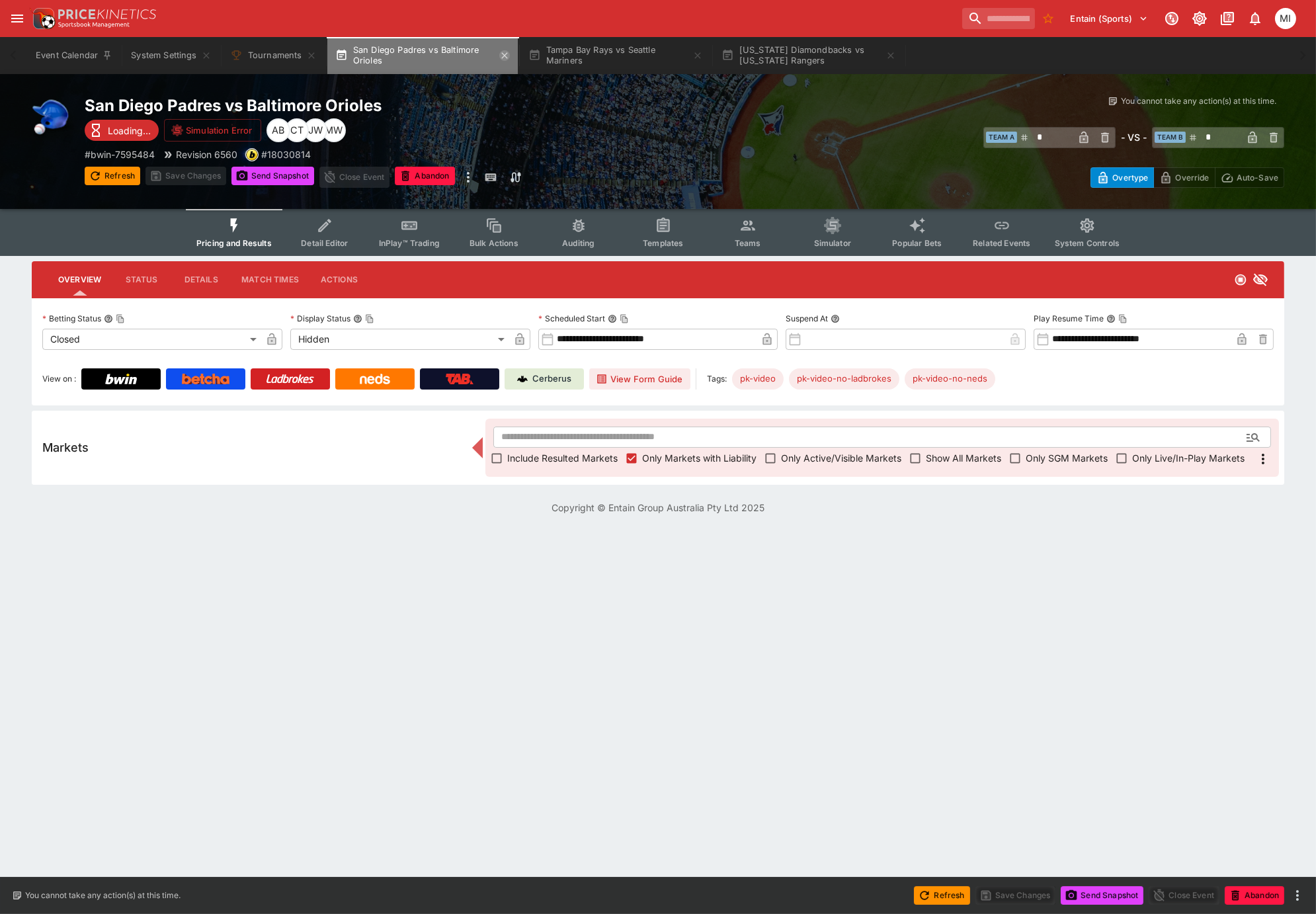
click at [505, 57] on icon "button" at bounding box center [504, 56] width 11 height 11
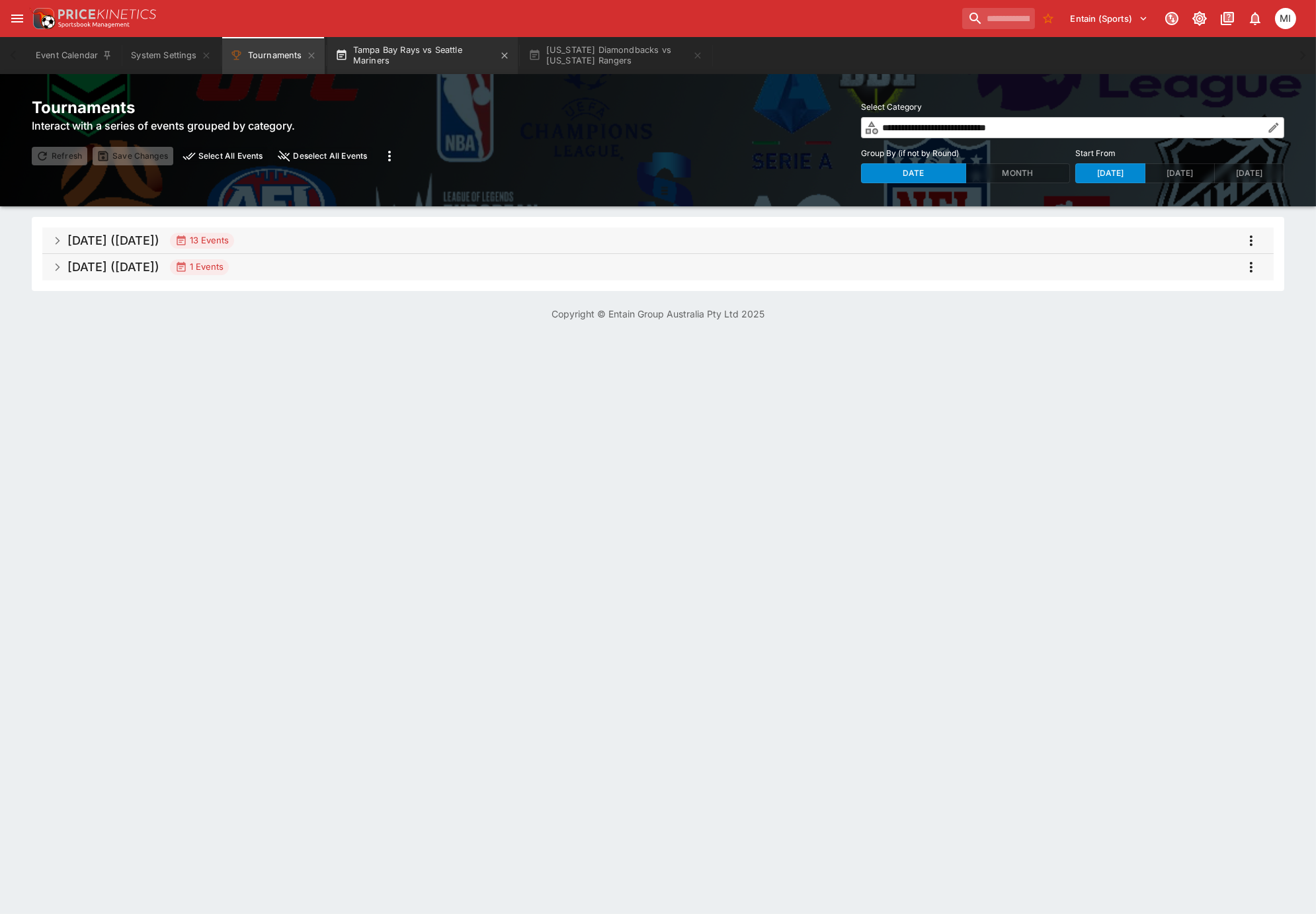
click at [440, 58] on button "Tampa Bay Rays vs Seattle Mariners" at bounding box center [423, 55] width 190 height 37
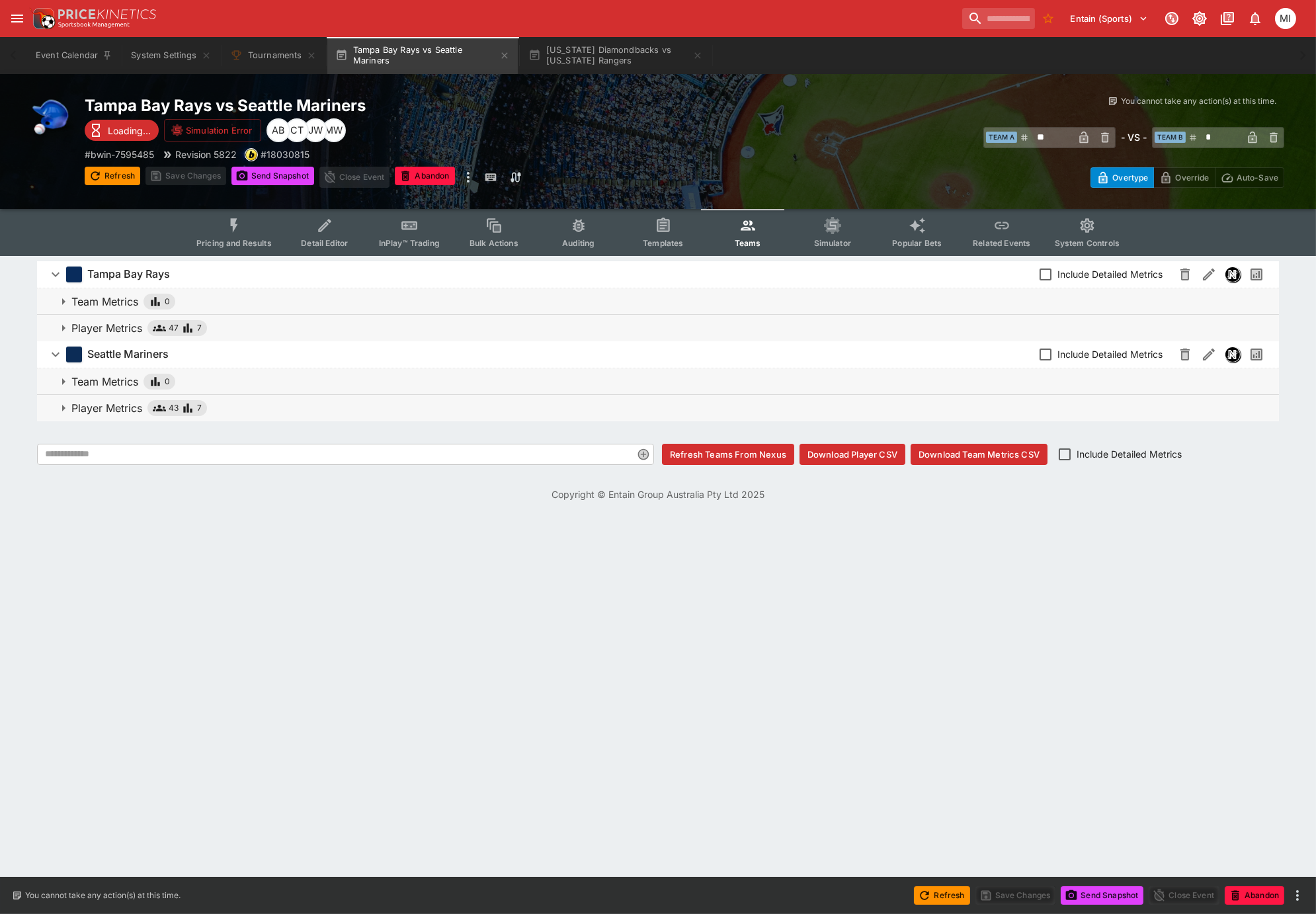
click at [242, 227] on icon "Event type filters" at bounding box center [234, 226] width 17 height 17
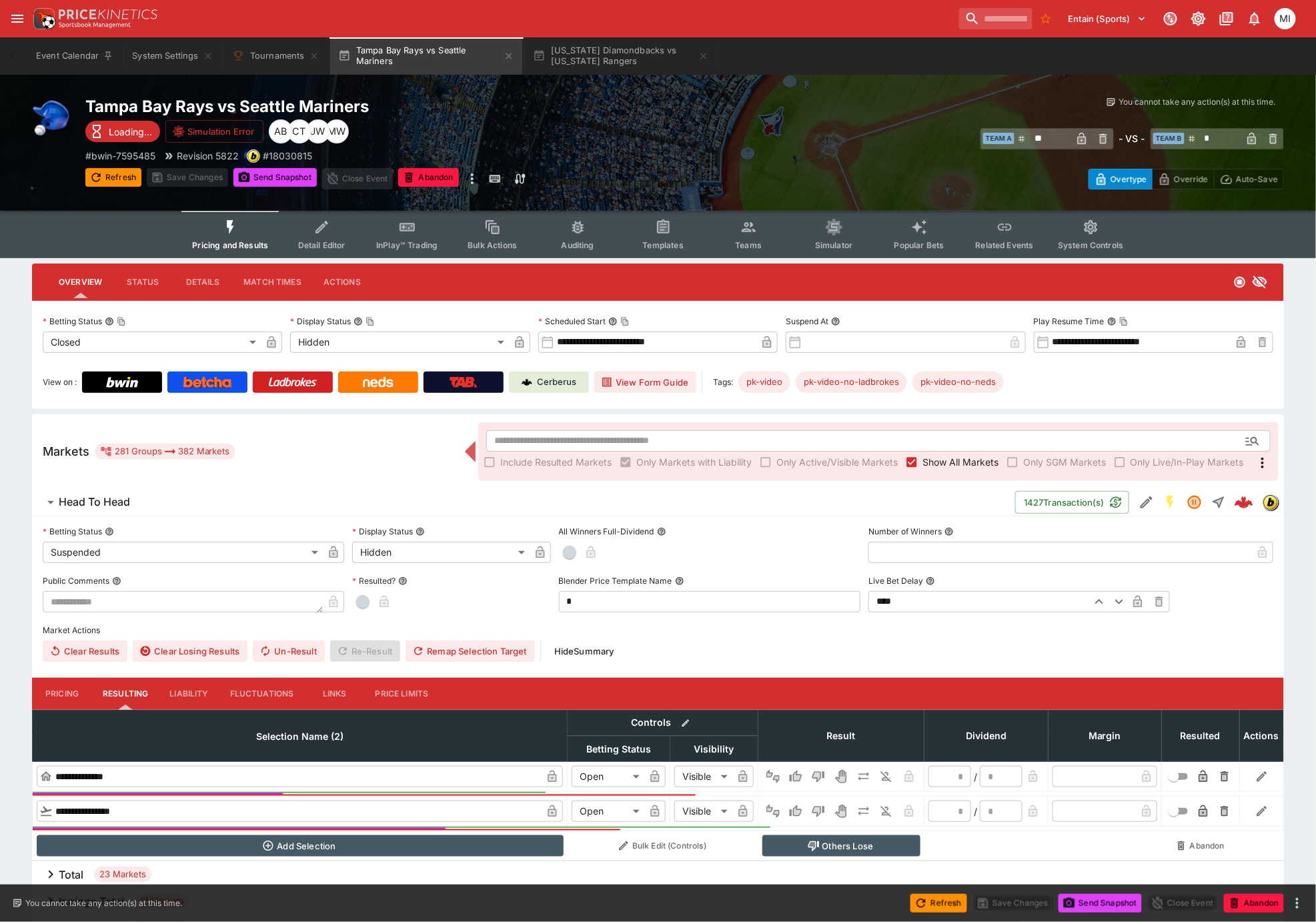
click at [765, 115] on div "You cannot take any action(s) at this time. You cannot take any action(s) at th…" at bounding box center [985, 106] width 600 height 21
click at [781, 120] on div "You cannot take any action(s) at this time. You cannot take any action(s) at th…" at bounding box center [985, 143] width 600 height 93
type input "*"
type input "*********"
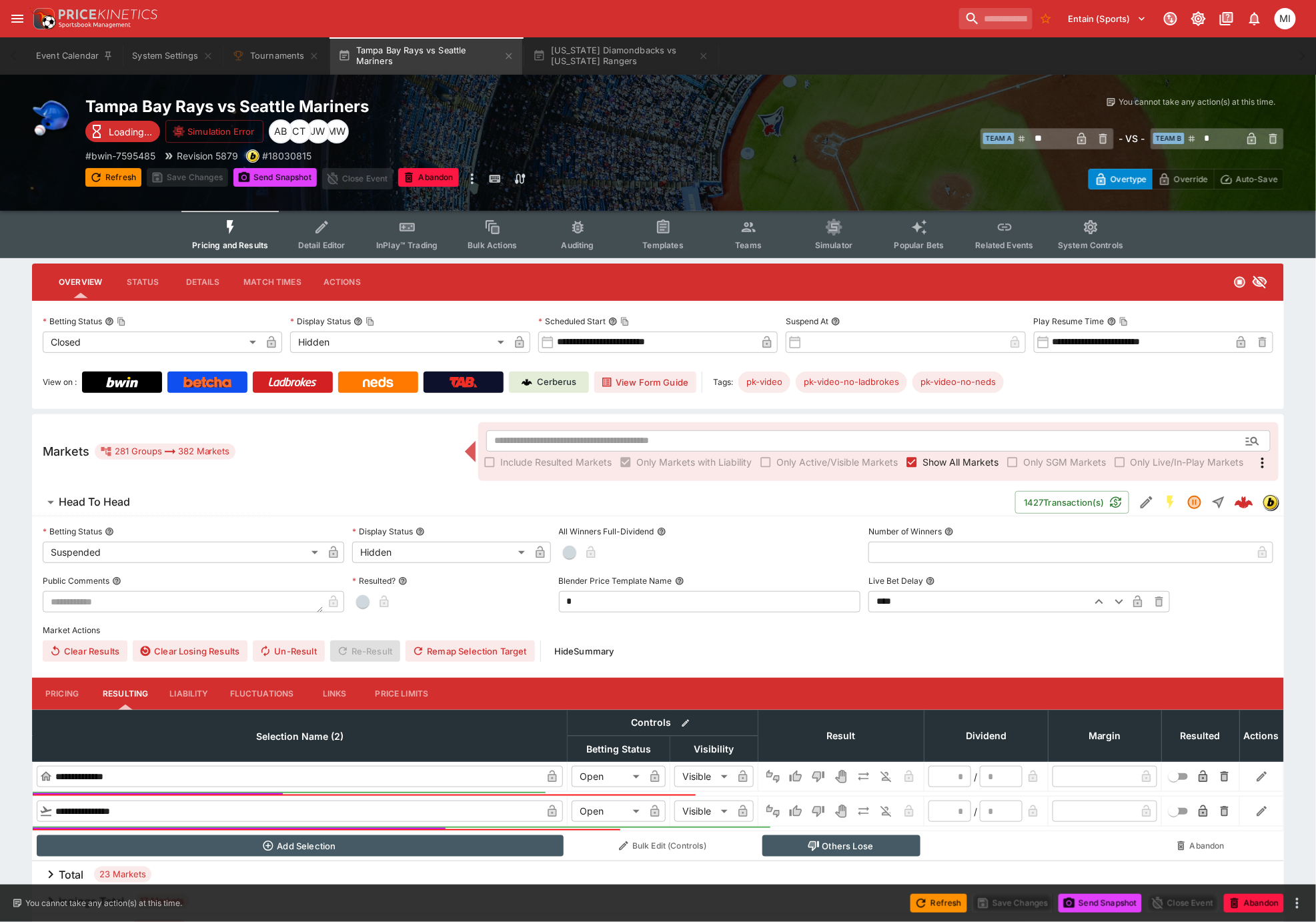
type input "******"
type input "*"
type input "*********"
type input "******"
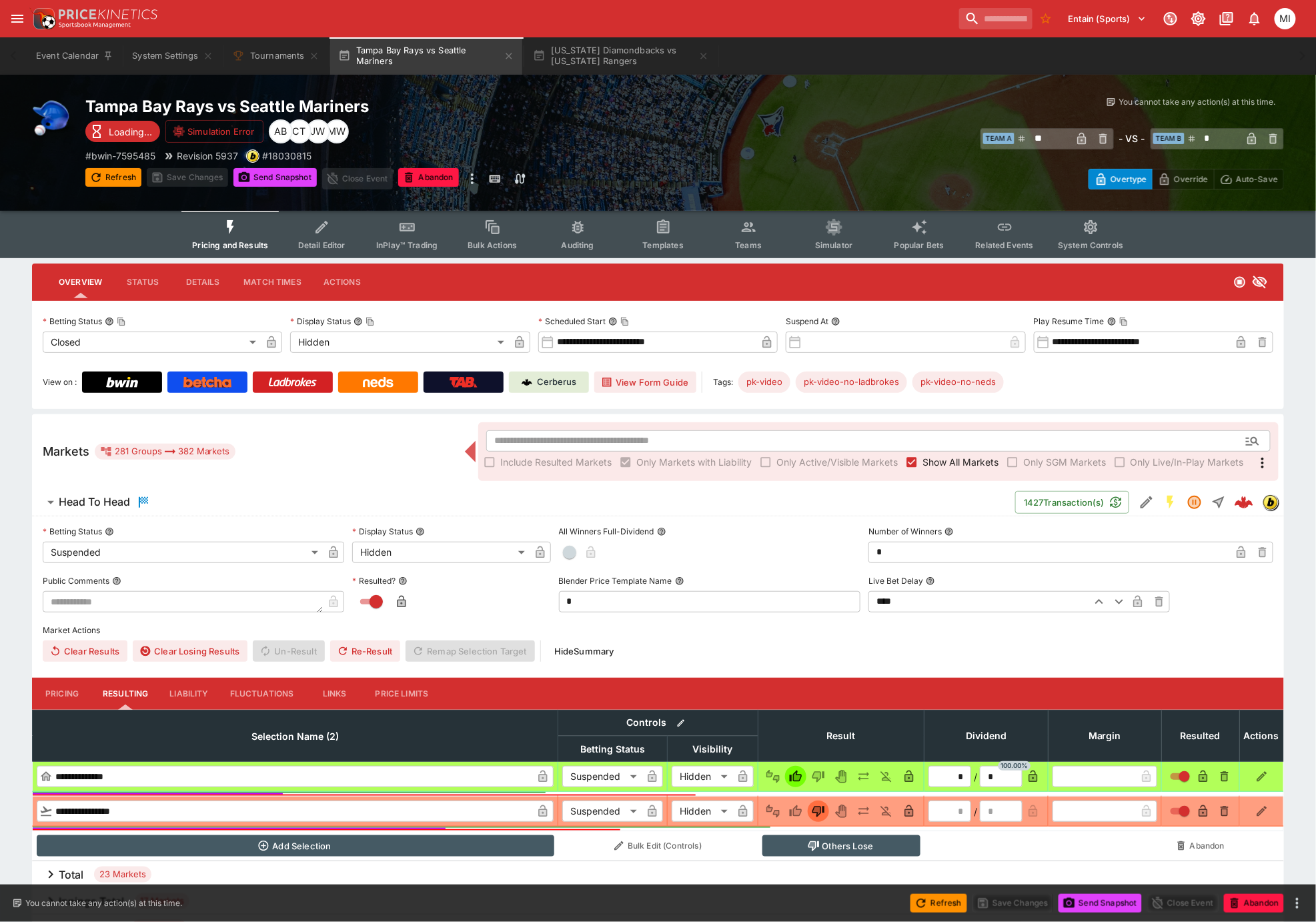
click at [937, 464] on span "Show All Markets" at bounding box center [961, 461] width 76 height 14
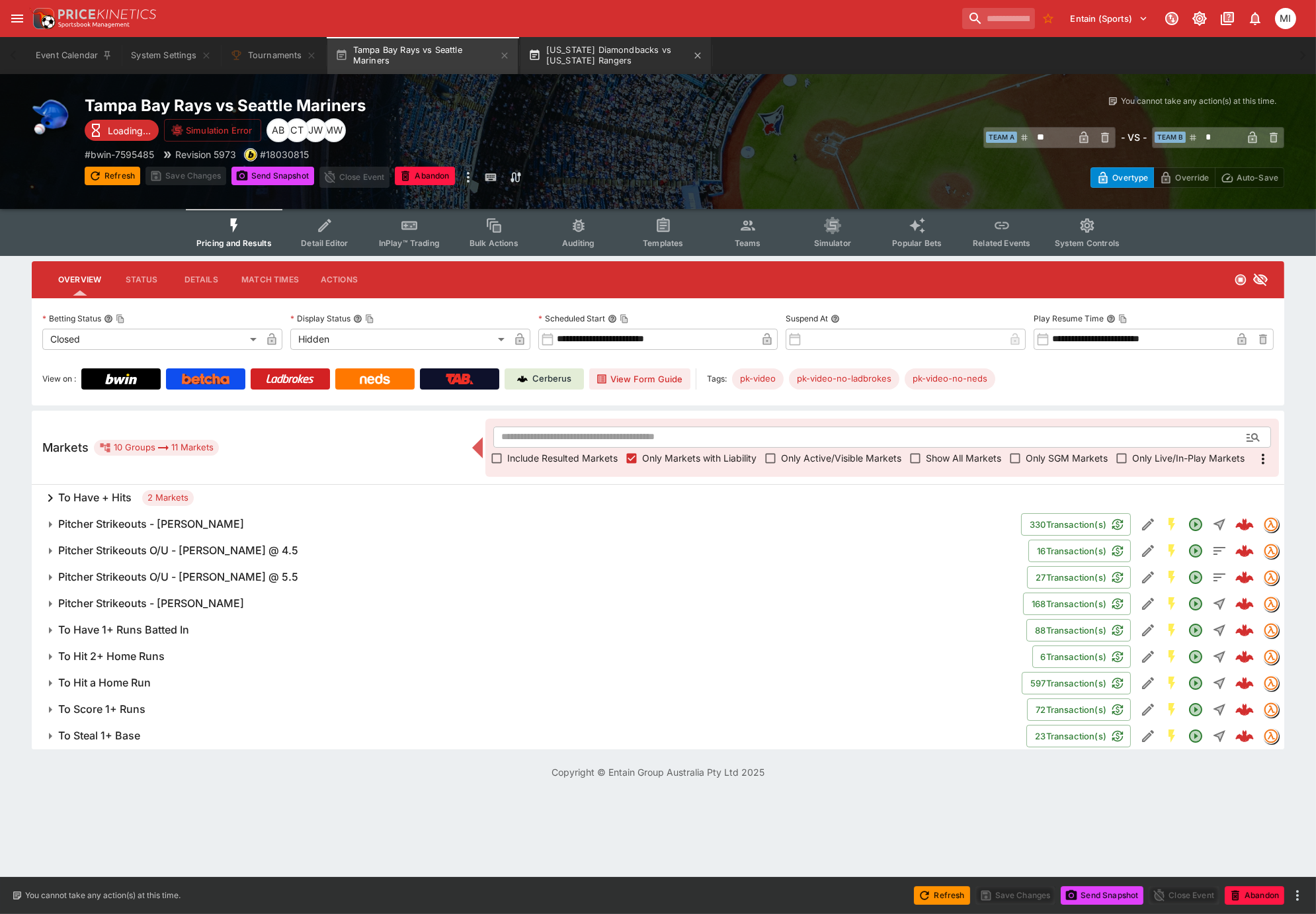
click at [590, 70] on button "Arizona Diamondbacks vs Texas Rangers" at bounding box center [615, 55] width 190 height 37
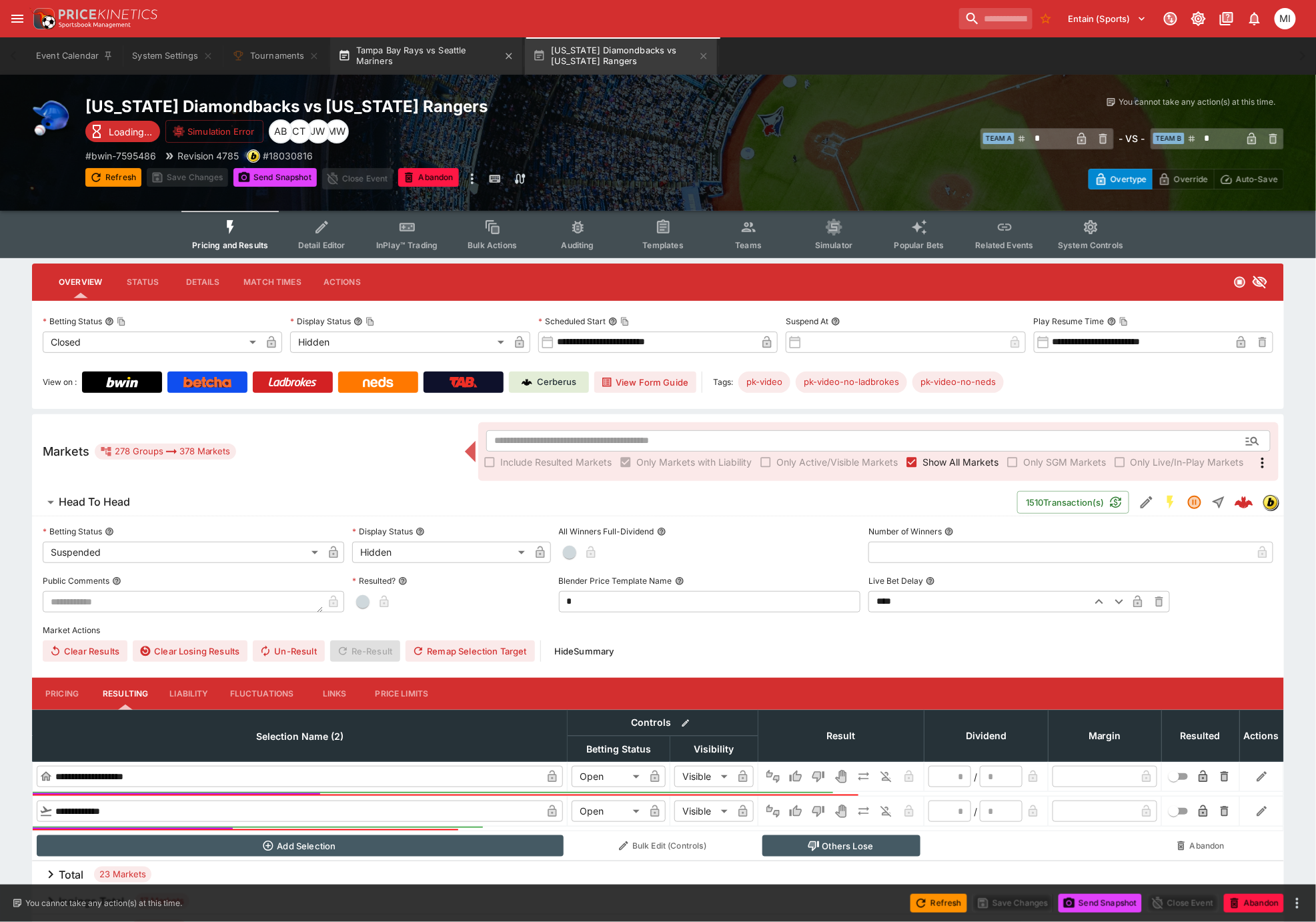
click at [416, 61] on button "Tampa Bay Rays vs Seattle Mariners" at bounding box center [427, 55] width 192 height 37
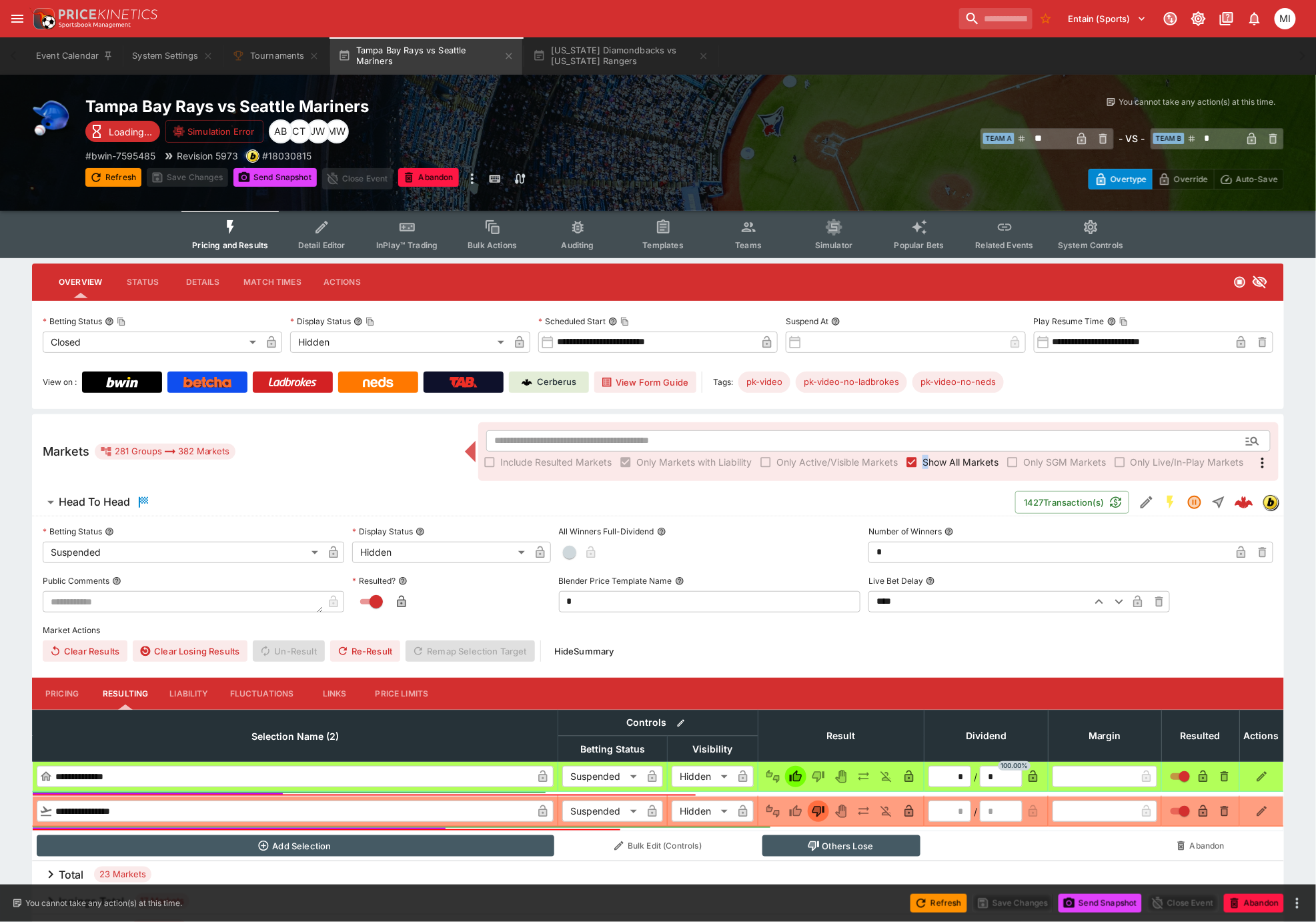
click at [926, 459] on span "Show All Markets" at bounding box center [961, 461] width 76 height 14
click at [962, 461] on span "Show All Markets" at bounding box center [961, 461] width 76 height 14
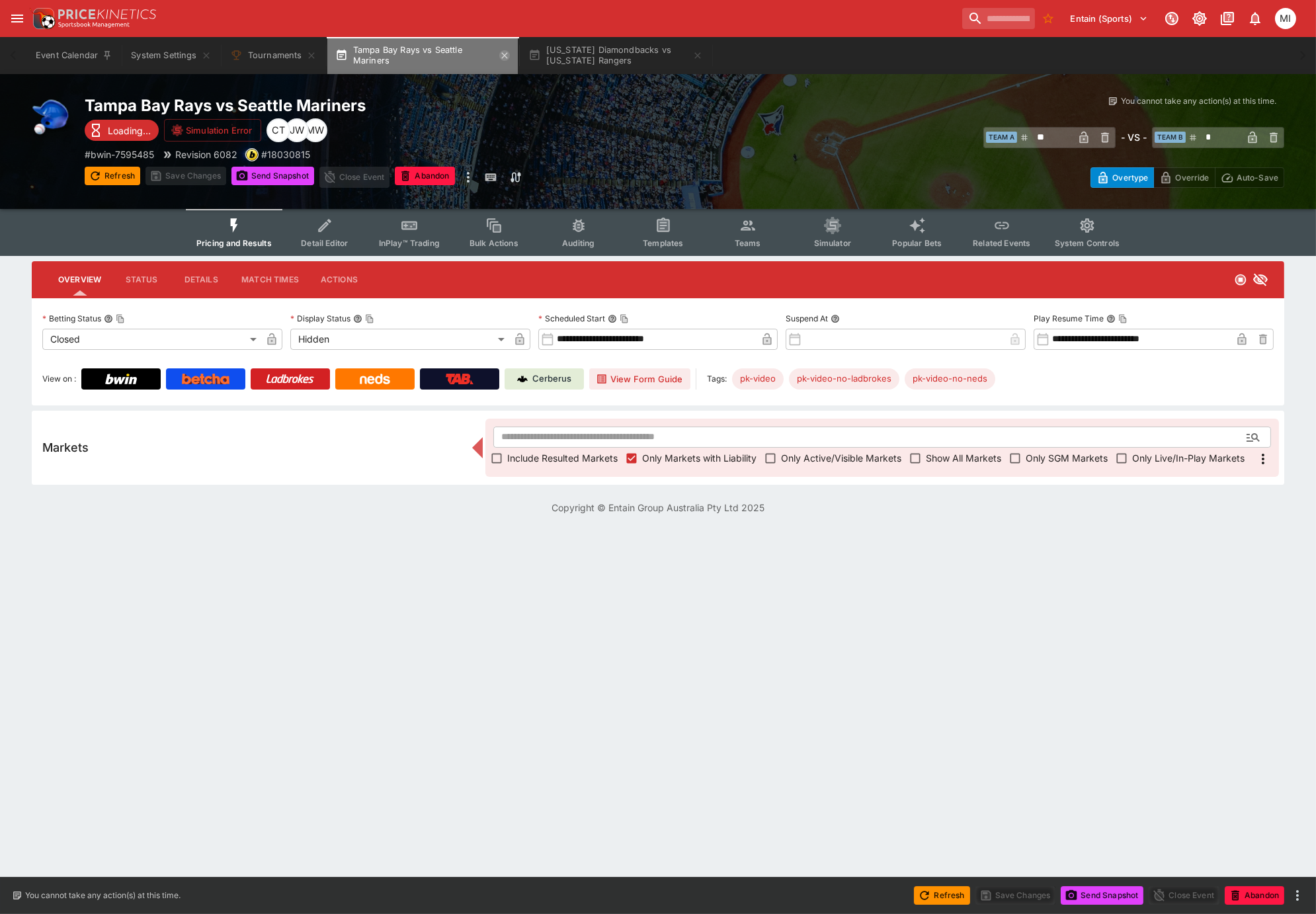
click at [504, 58] on icon "button" at bounding box center [504, 55] width 6 height 6
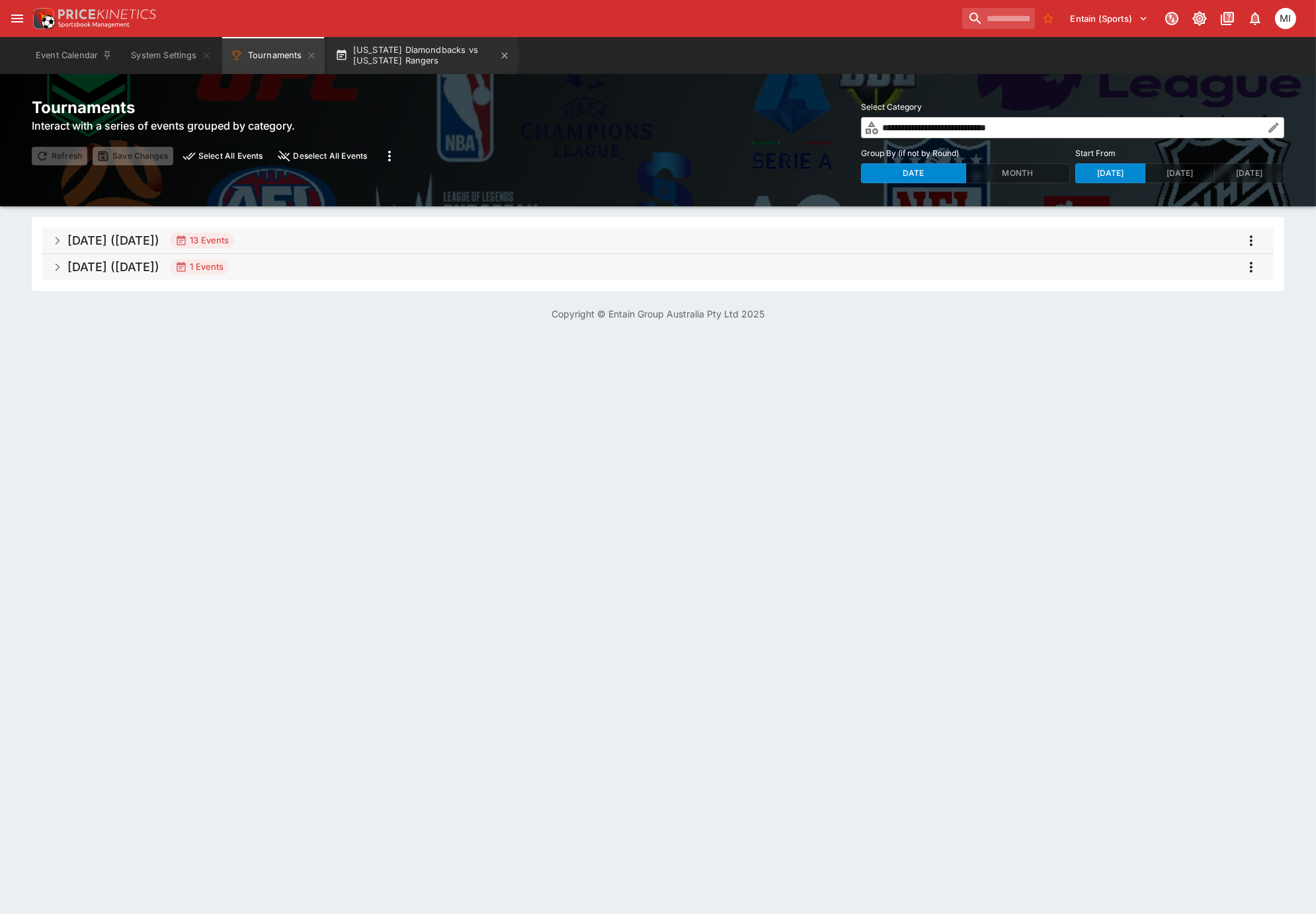
click at [454, 51] on button "Arizona Diamondbacks vs Texas Rangers" at bounding box center [423, 55] width 190 height 37
